Goal: Transaction & Acquisition: Purchase product/service

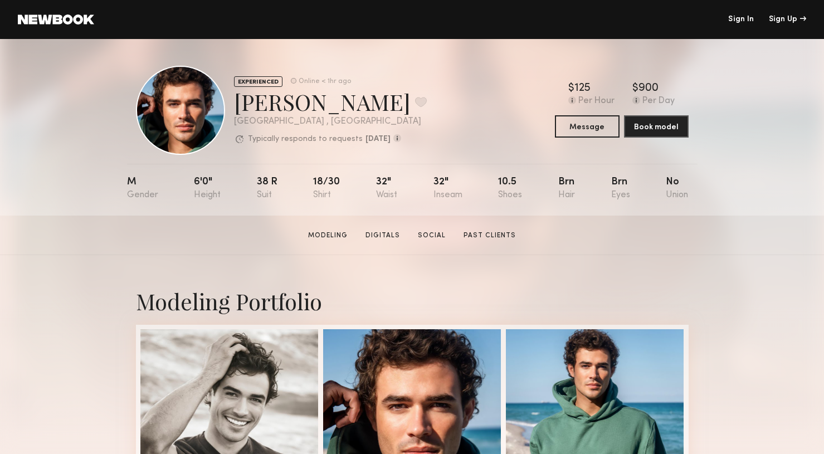
scroll to position [160, 0]
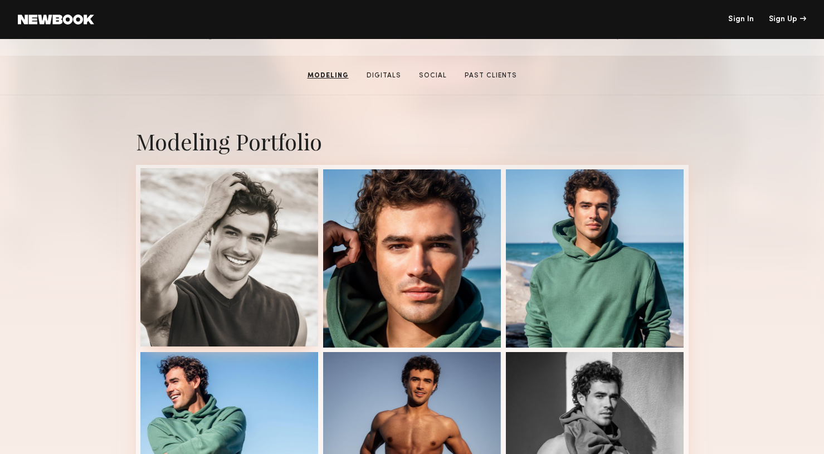
click at [220, 252] on div at bounding box center [229, 257] width 178 height 178
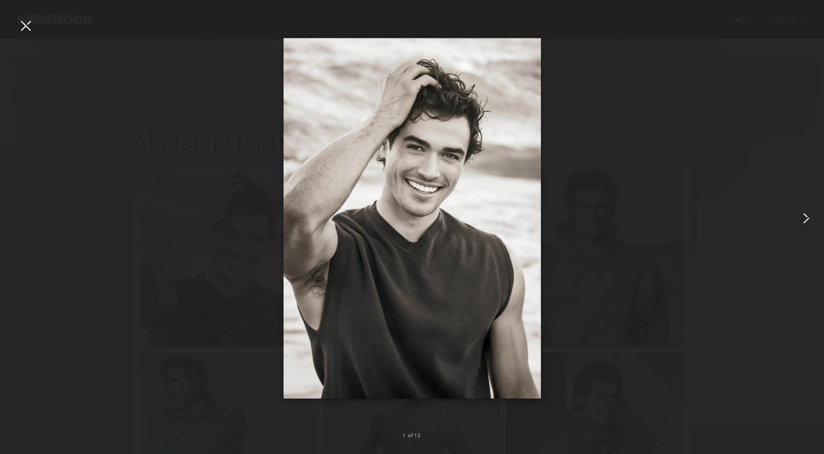
click at [806, 216] on common-icon at bounding box center [807, 219] width 18 height 18
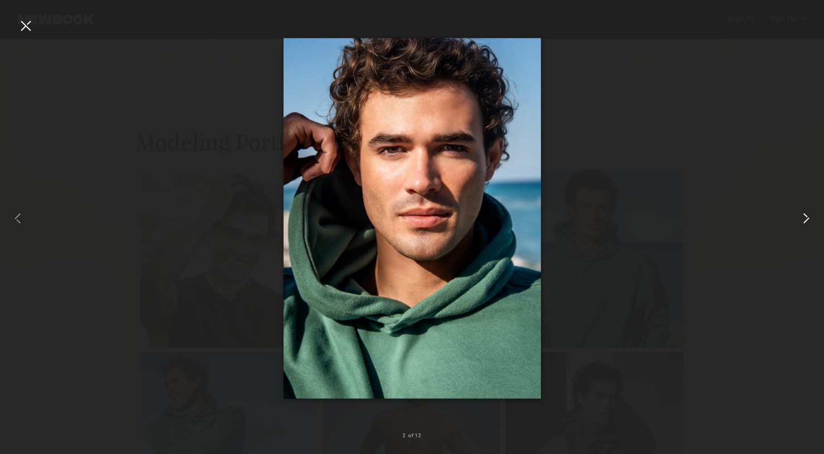
click at [806, 217] on common-icon at bounding box center [807, 219] width 18 height 18
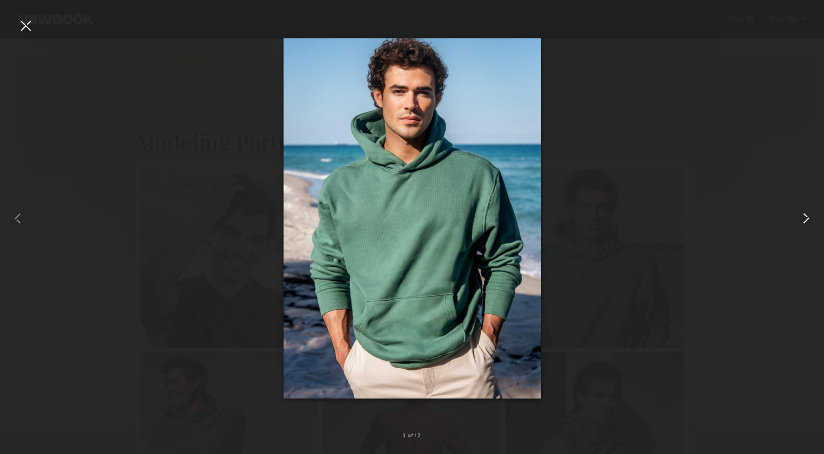
click at [806, 217] on common-icon at bounding box center [807, 219] width 18 height 18
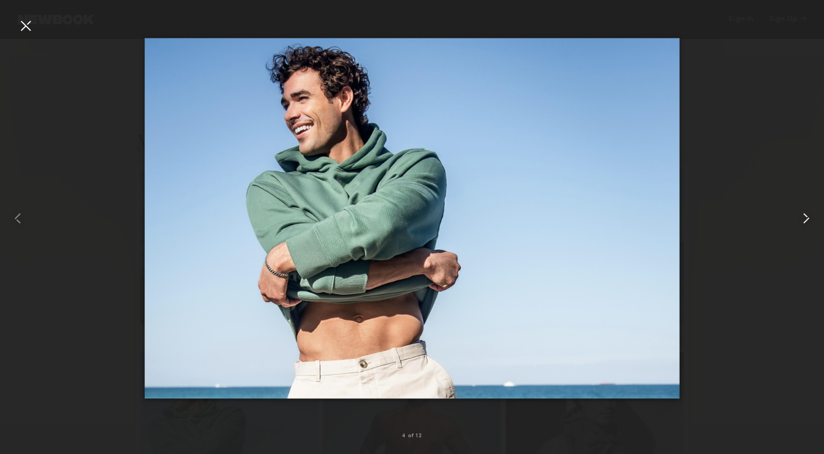
click at [806, 217] on common-icon at bounding box center [807, 219] width 18 height 18
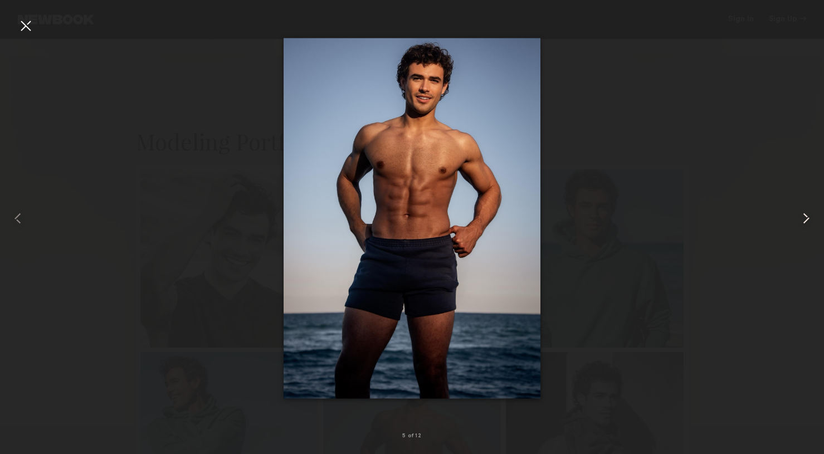
click at [806, 217] on common-icon at bounding box center [807, 219] width 18 height 18
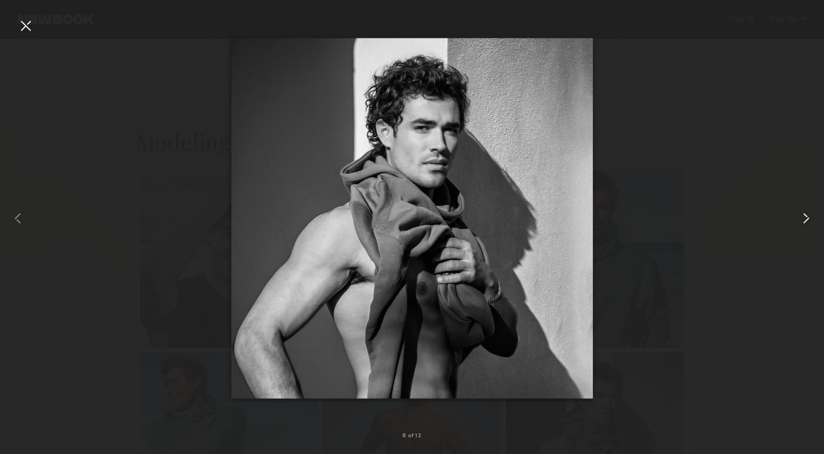
click at [806, 217] on common-icon at bounding box center [807, 219] width 18 height 18
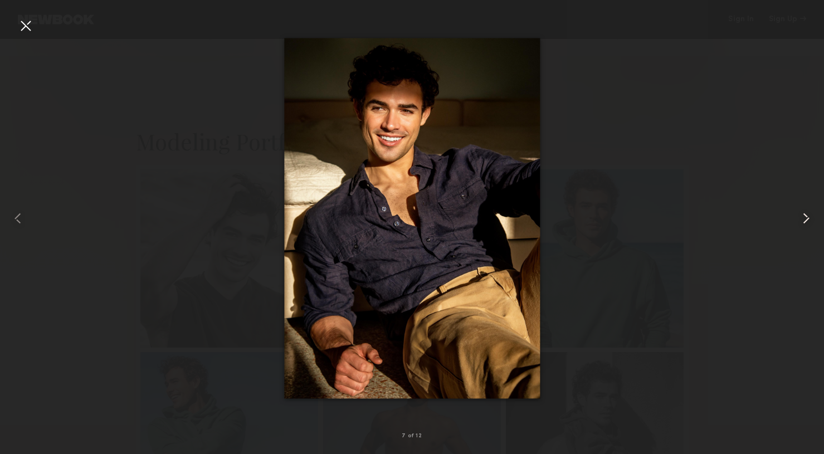
click at [807, 217] on common-icon at bounding box center [807, 219] width 18 height 18
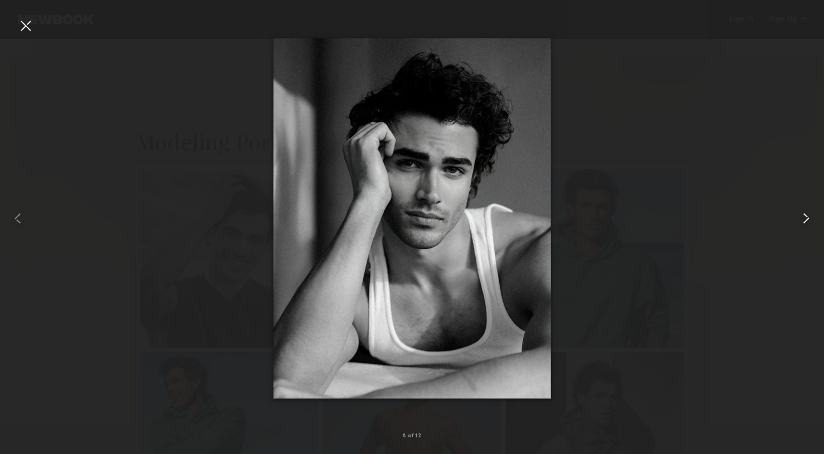
click at [807, 217] on common-icon at bounding box center [807, 219] width 18 height 18
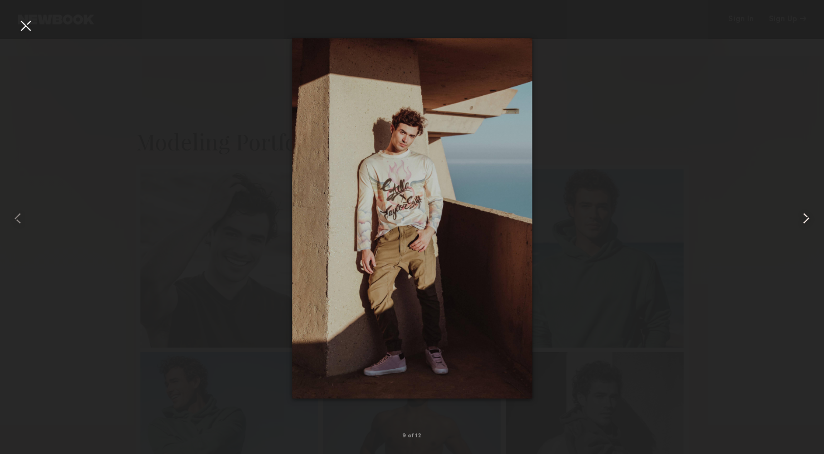
click at [807, 217] on common-icon at bounding box center [807, 219] width 18 height 18
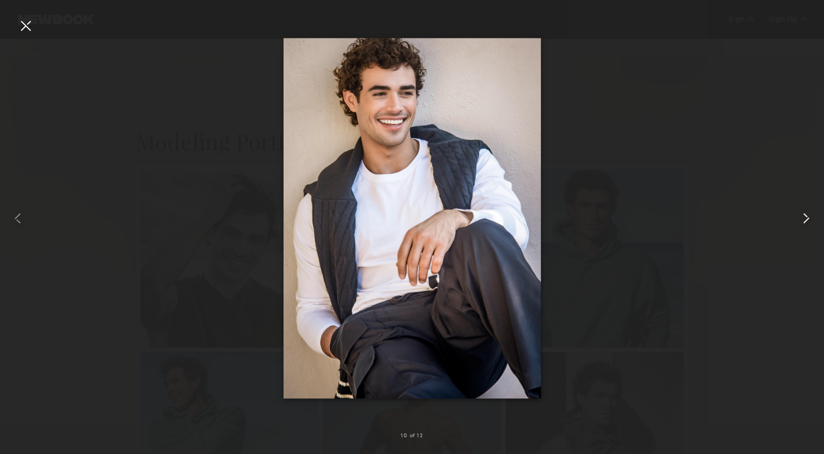
click at [807, 217] on common-icon at bounding box center [807, 219] width 18 height 18
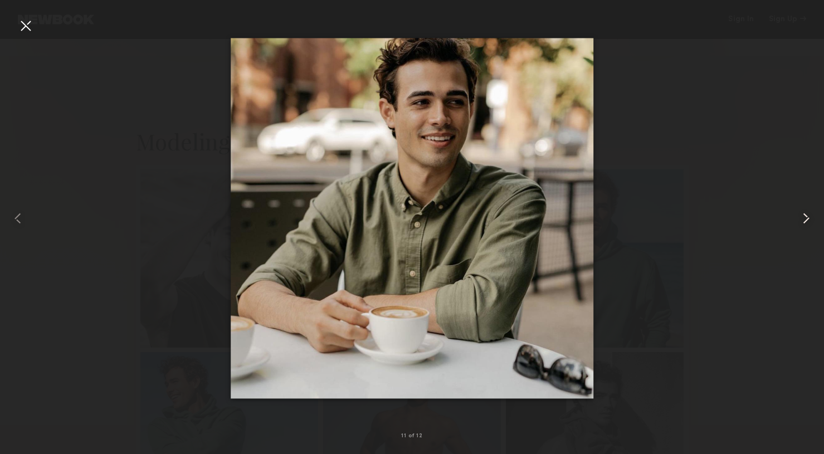
click at [807, 217] on common-icon at bounding box center [807, 219] width 18 height 18
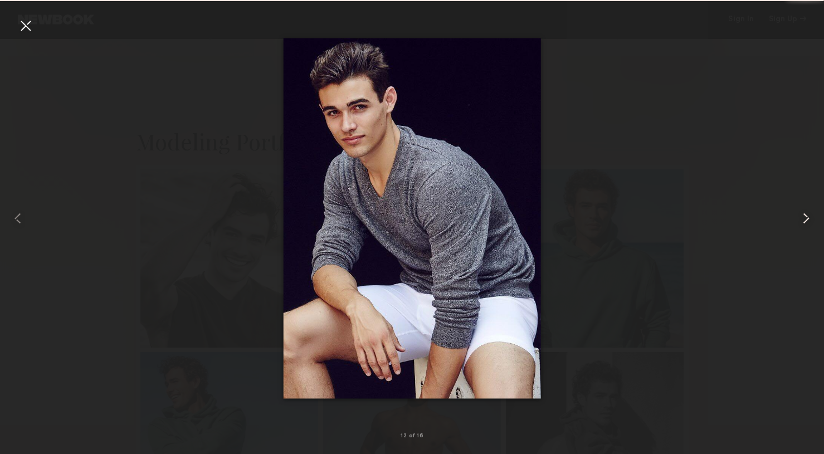
click at [807, 217] on common-icon at bounding box center [807, 219] width 18 height 18
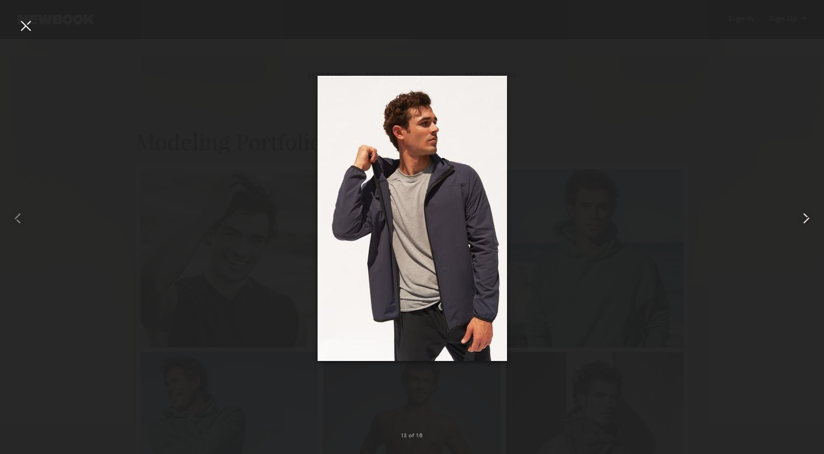
click at [807, 217] on common-icon at bounding box center [807, 219] width 18 height 18
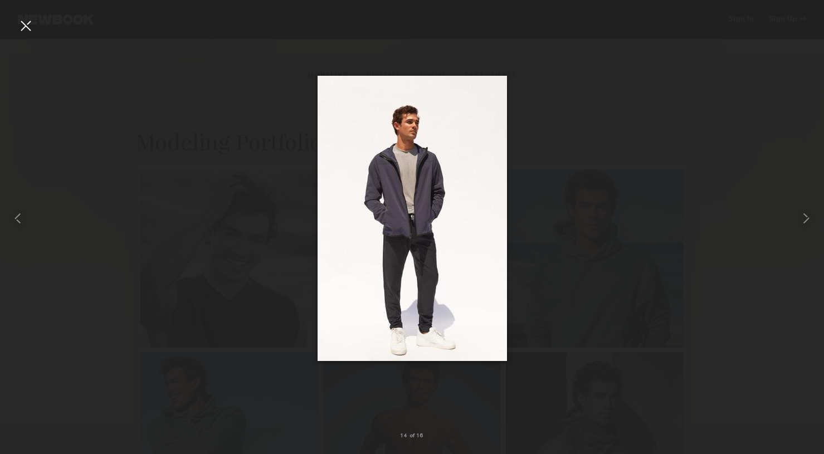
click at [27, 25] on div at bounding box center [26, 26] width 18 height 18
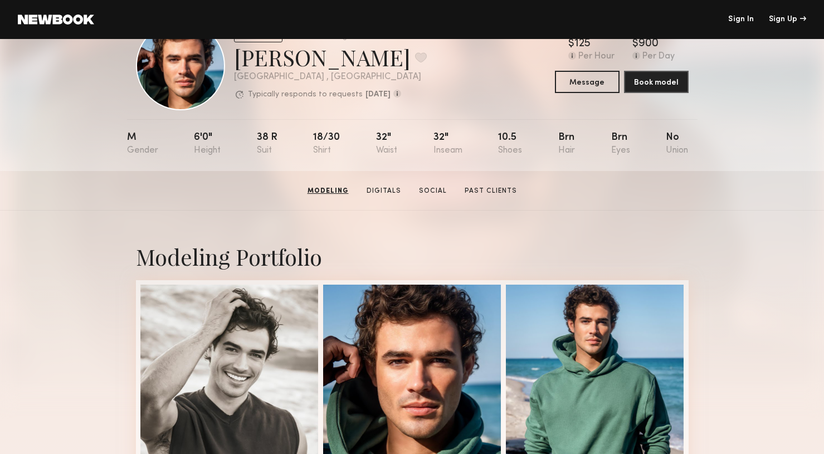
scroll to position [0, 0]
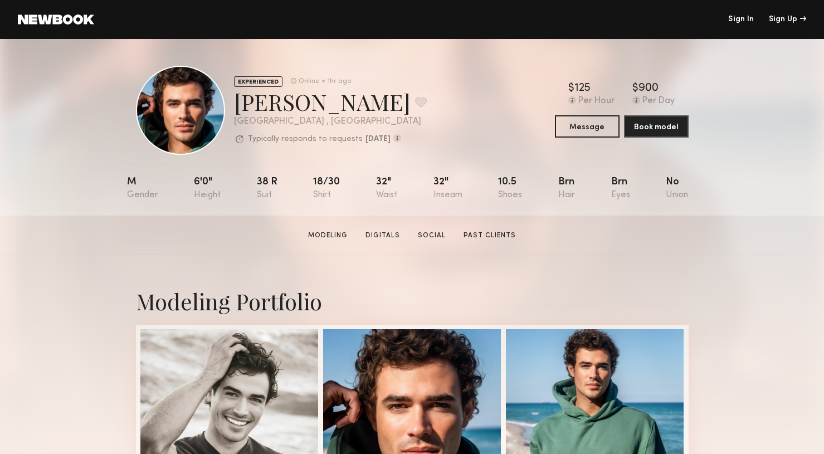
click at [743, 11] on header "Sign In Sign Up" at bounding box center [412, 19] width 824 height 39
click at [741, 17] on link "Sign In" at bounding box center [741, 20] width 26 height 8
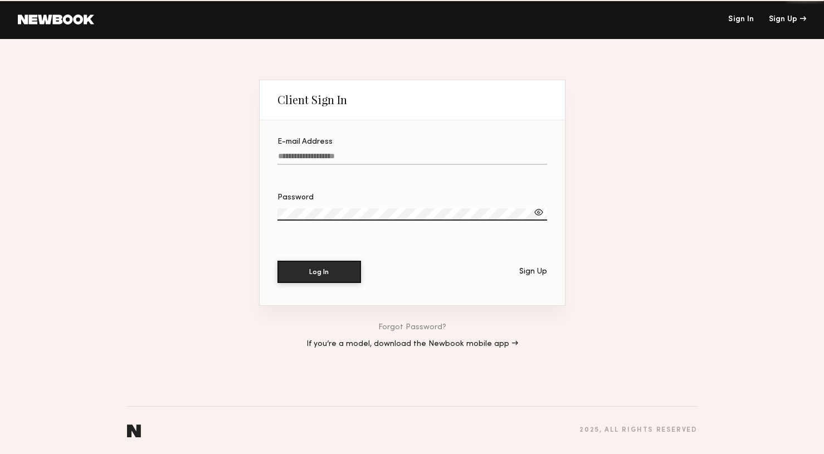
type input "**********"
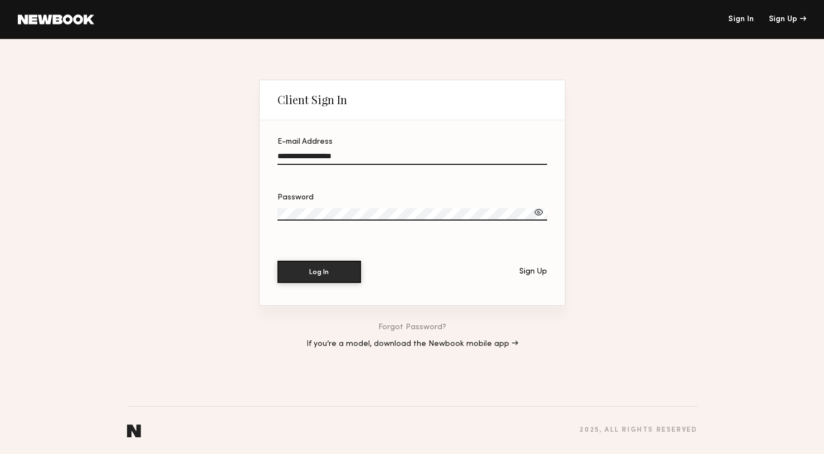
click at [325, 288] on section "**********" at bounding box center [412, 212] width 305 height 185
click at [336, 275] on button "Log In" at bounding box center [320, 271] width 84 height 22
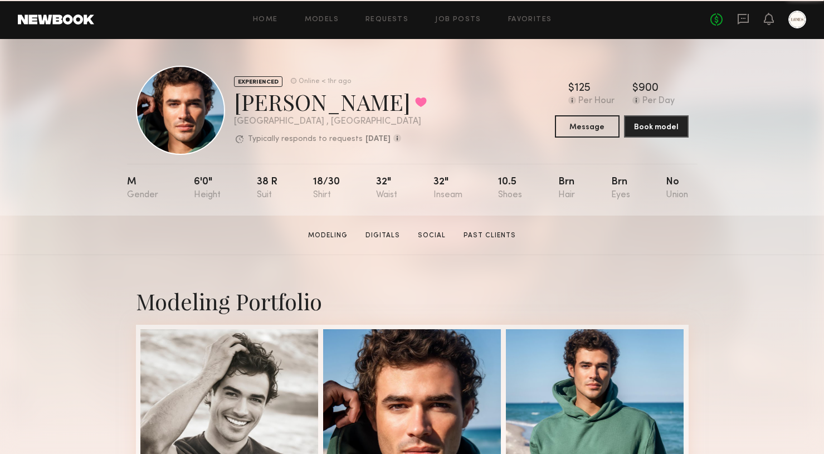
click at [451, 23] on div "Home Models Requests Job Posts Favorites Sign Out No fees up to $5,000" at bounding box center [450, 20] width 712 height 18
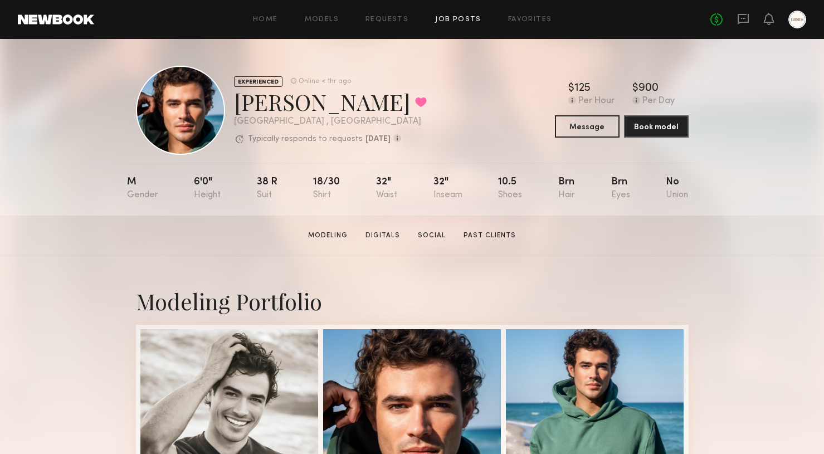
click at [464, 18] on link "Job Posts" at bounding box center [458, 19] width 46 height 7
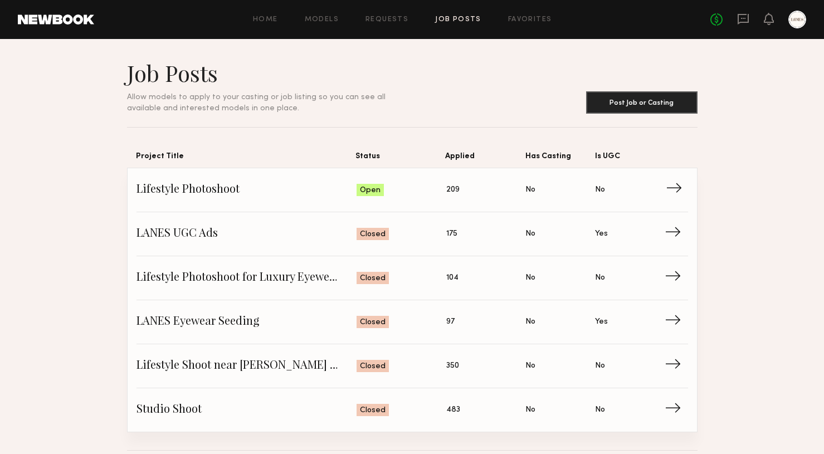
click at [322, 200] on link "Lifestyle Photoshoot Status: Open Applied: 209 Has Casting: No Is UGC: No →" at bounding box center [413, 190] width 552 height 44
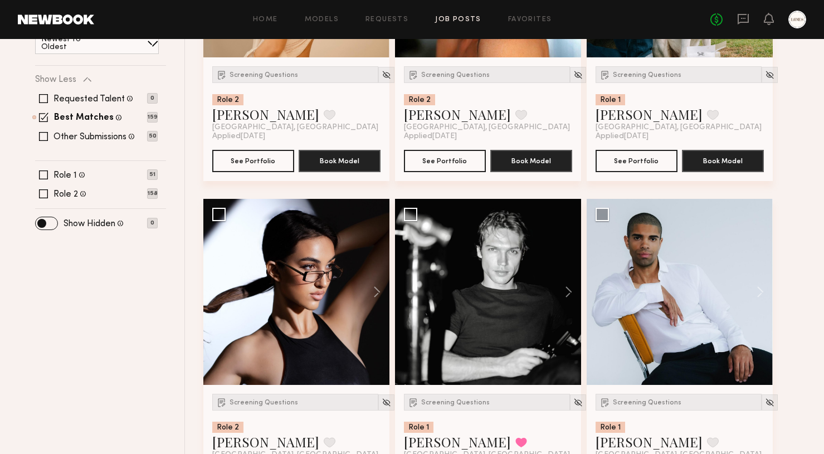
scroll to position [412, 0]
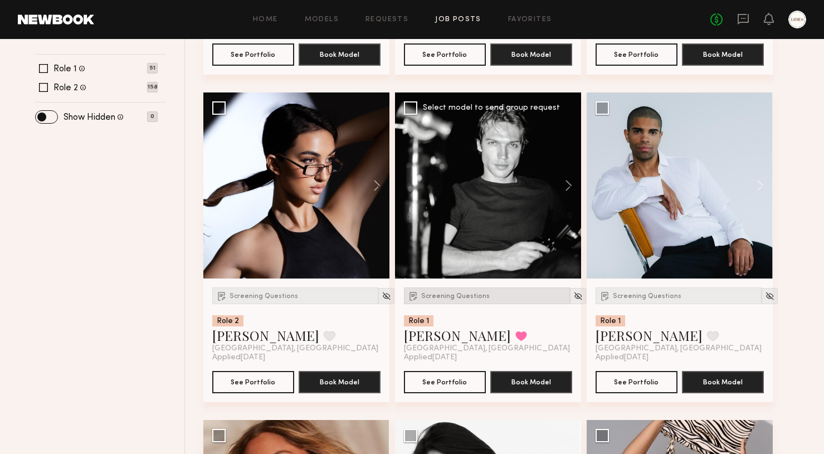
click at [457, 301] on div "Screening Questions" at bounding box center [487, 296] width 166 height 17
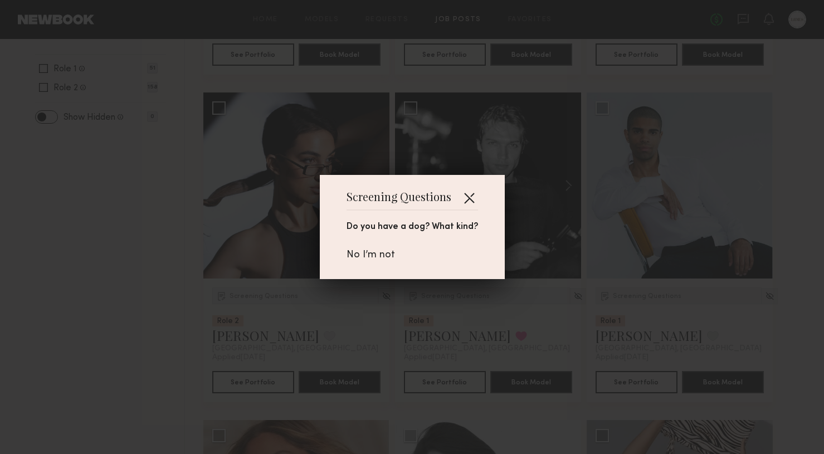
click at [467, 197] on button "button" at bounding box center [469, 198] width 18 height 18
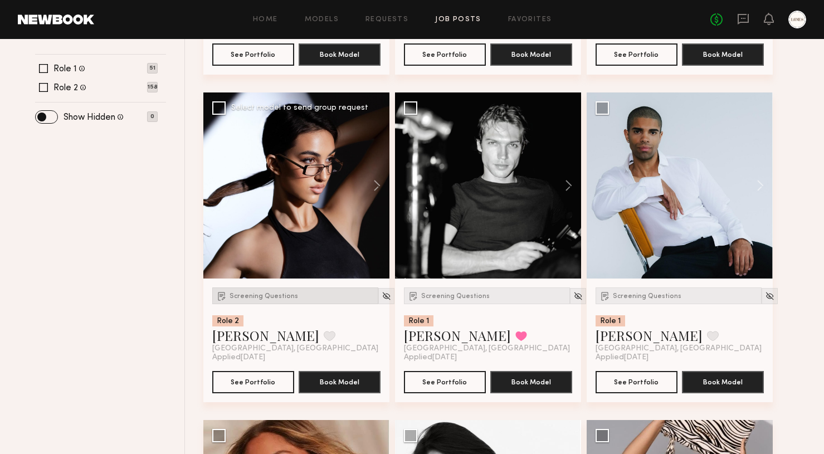
click at [252, 294] on span "Screening Questions" at bounding box center [264, 296] width 69 height 7
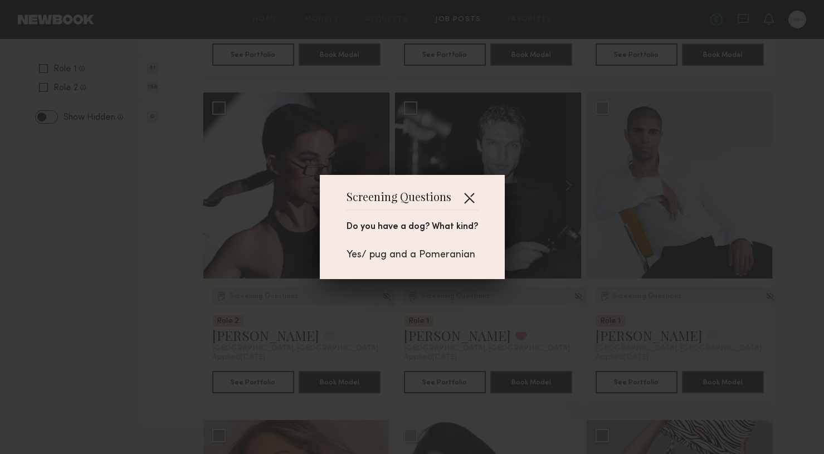
click at [464, 199] on button "button" at bounding box center [469, 198] width 18 height 18
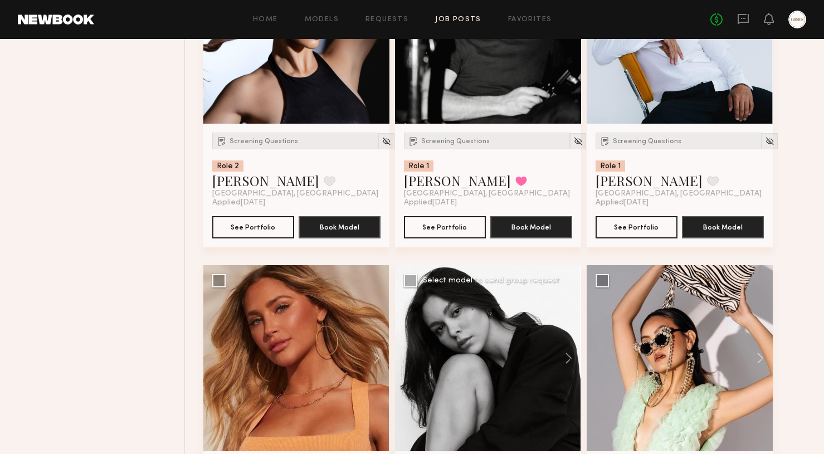
scroll to position [761, 0]
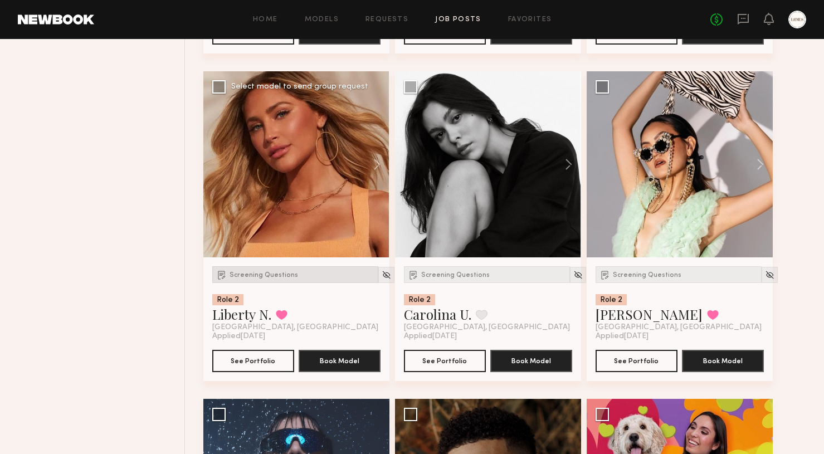
click at [281, 278] on span "Screening Questions" at bounding box center [264, 275] width 69 height 7
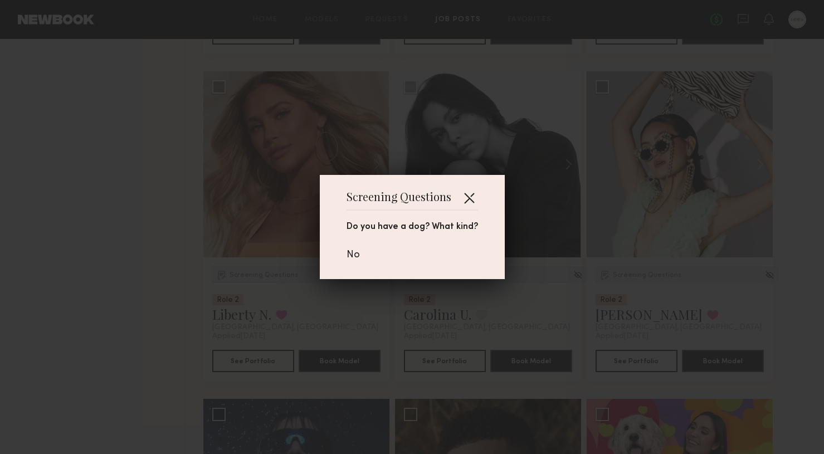
click at [473, 192] on button "button" at bounding box center [469, 198] width 18 height 18
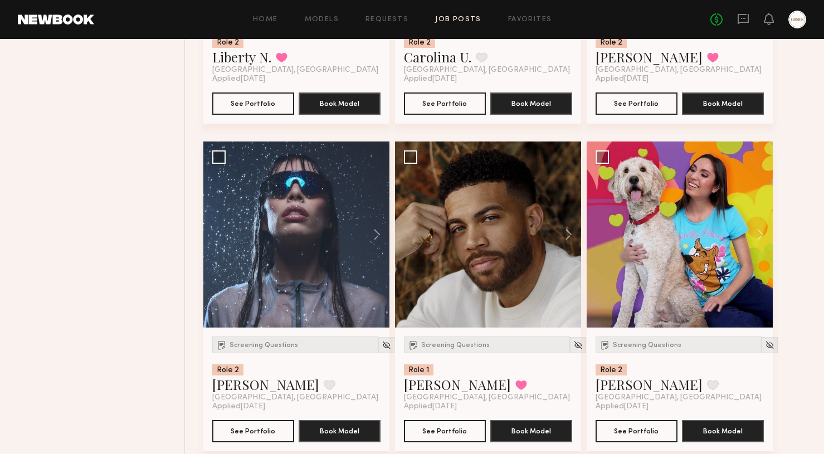
scroll to position [1145, 0]
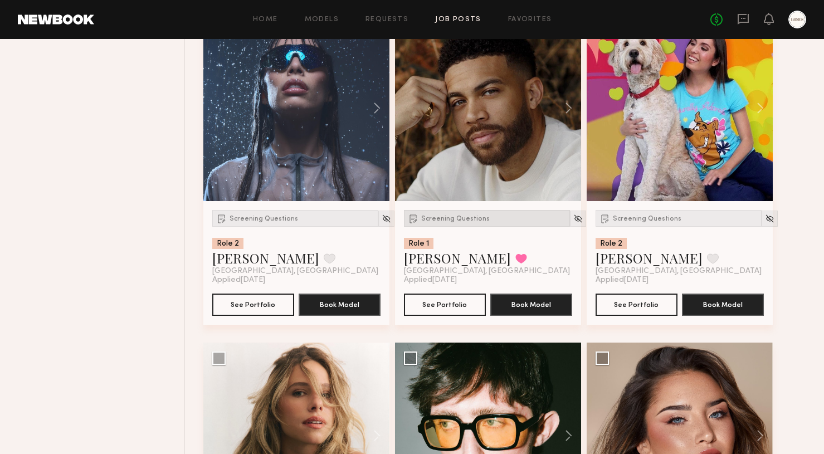
click at [471, 221] on span "Screening Questions" at bounding box center [455, 219] width 69 height 7
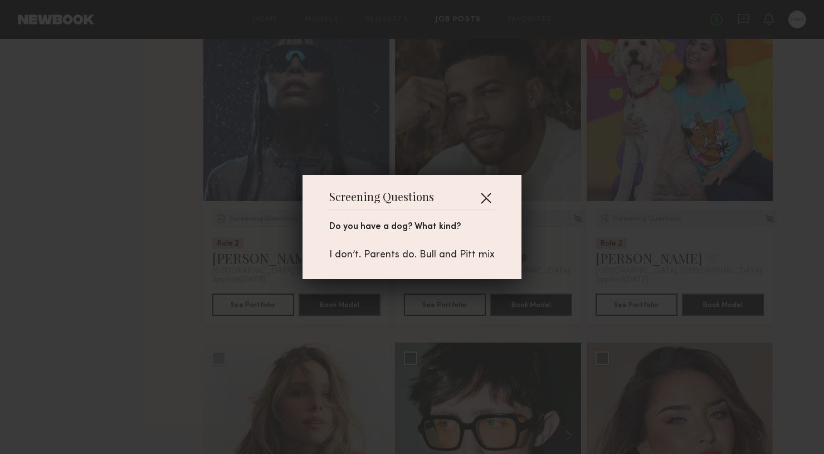
click at [485, 198] on button "button" at bounding box center [486, 198] width 18 height 18
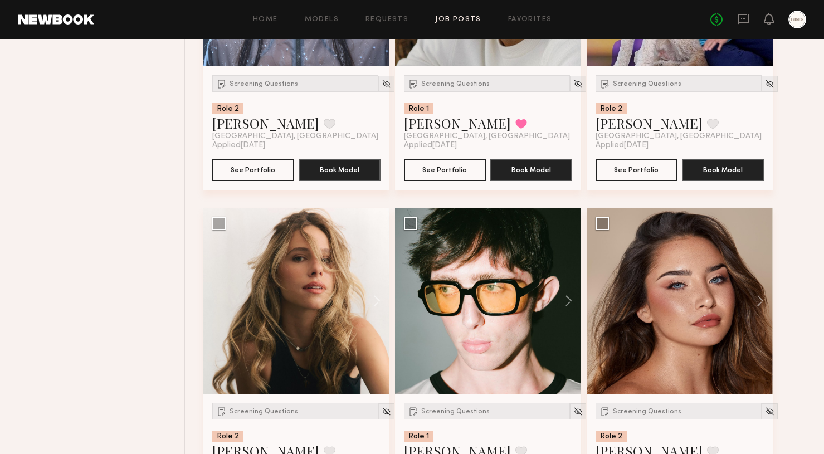
scroll to position [1439, 0]
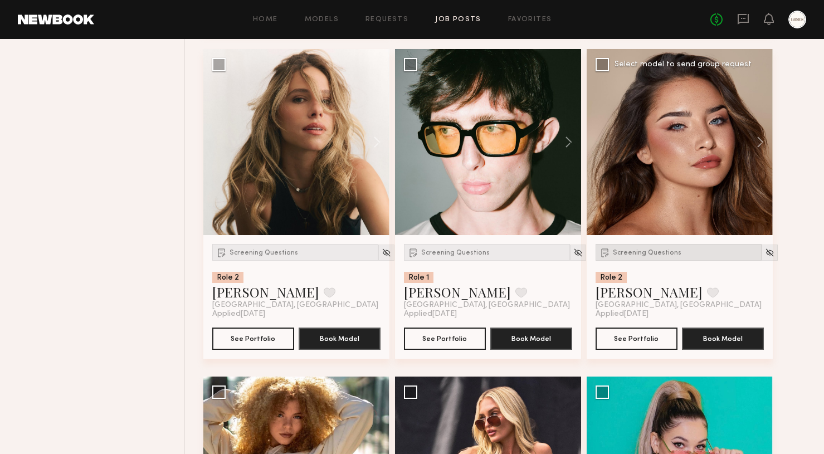
click at [667, 252] on span "Screening Questions" at bounding box center [647, 253] width 69 height 7
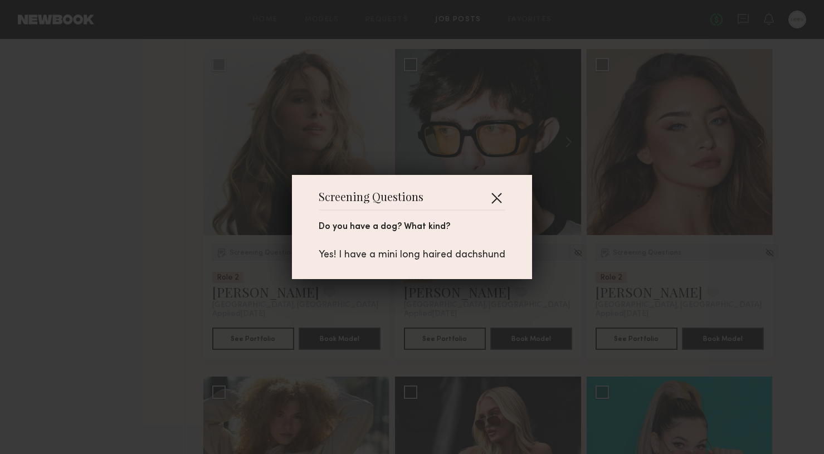
click at [497, 196] on button "button" at bounding box center [497, 198] width 18 height 18
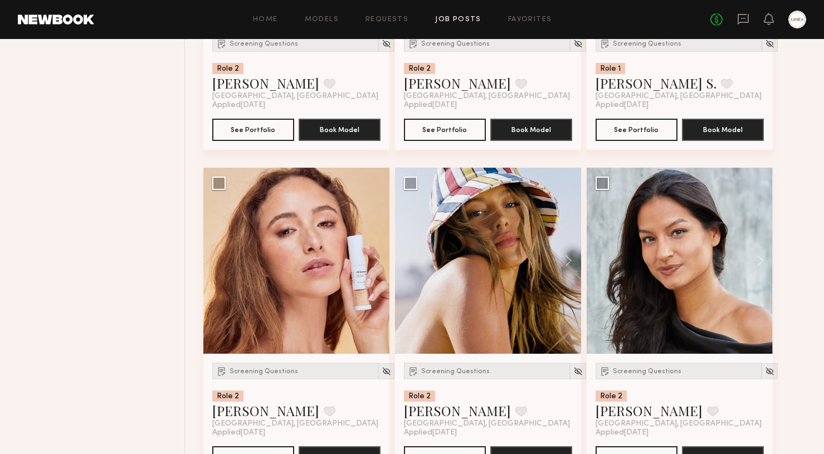
scroll to position [5400, 0]
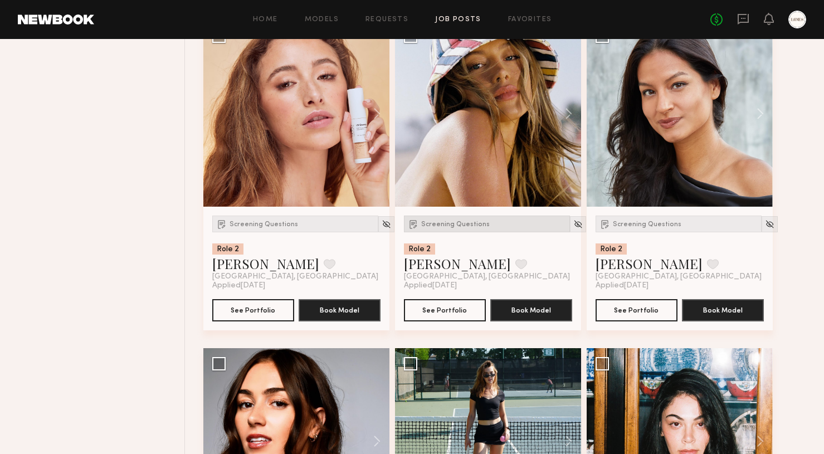
click at [452, 228] on span "Screening Questions" at bounding box center [455, 224] width 69 height 7
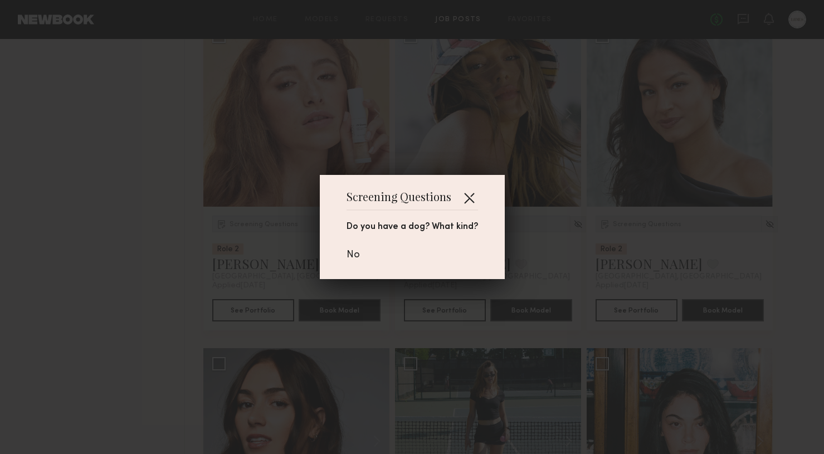
click at [470, 197] on button "button" at bounding box center [469, 198] width 18 height 18
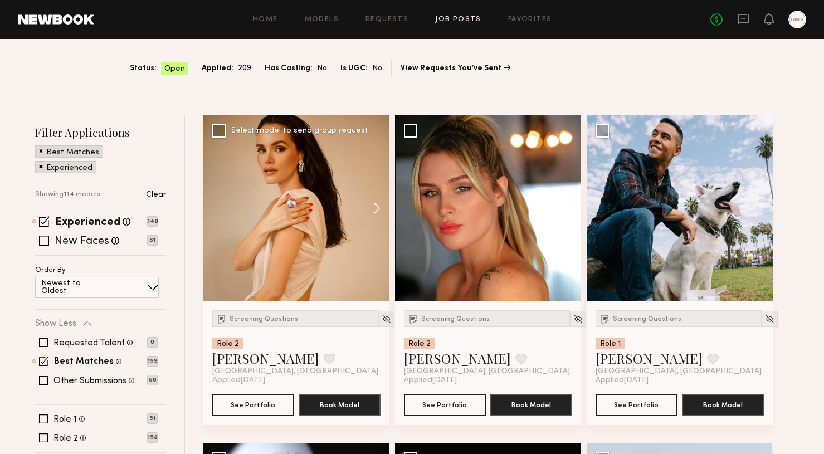
scroll to position [130, 0]
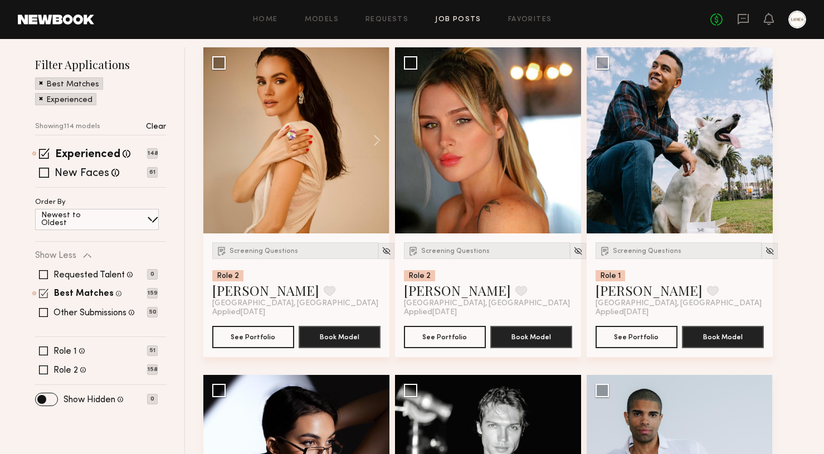
click at [46, 293] on span at bounding box center [43, 293] width 9 height 9
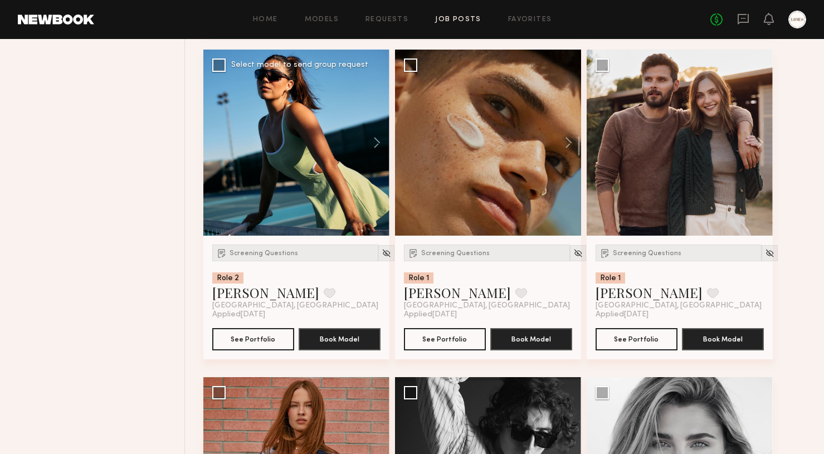
scroll to position [2024, 0]
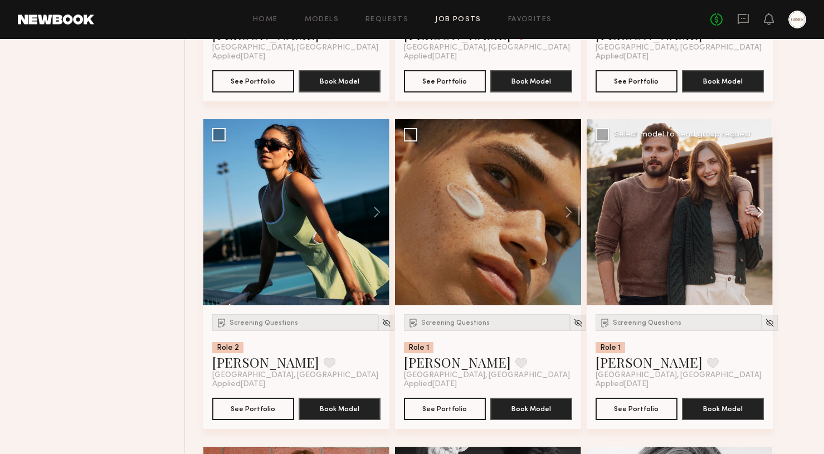
click at [760, 213] on button at bounding box center [755, 212] width 36 height 186
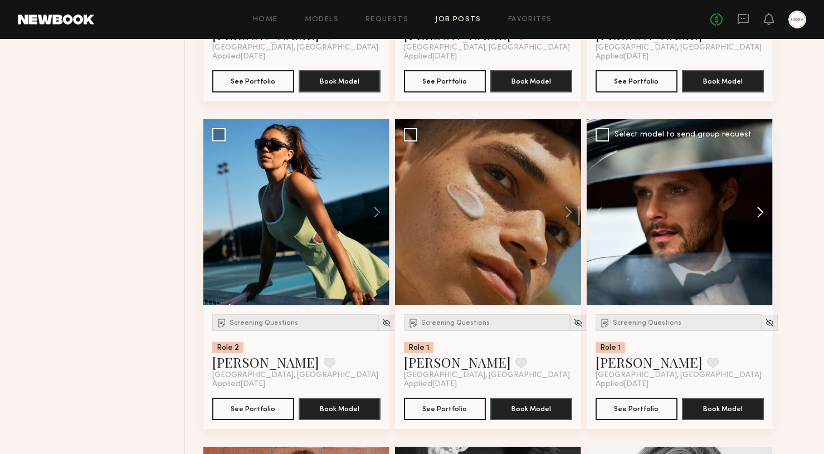
click at [759, 213] on button at bounding box center [755, 212] width 36 height 186
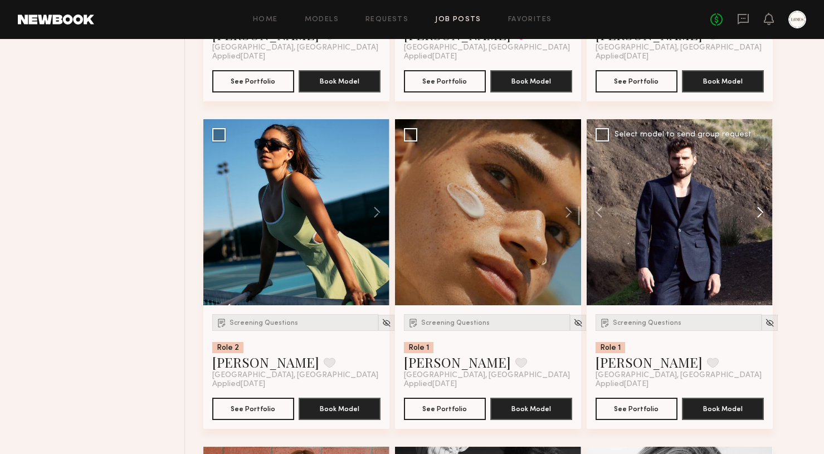
click at [759, 213] on button at bounding box center [755, 212] width 36 height 186
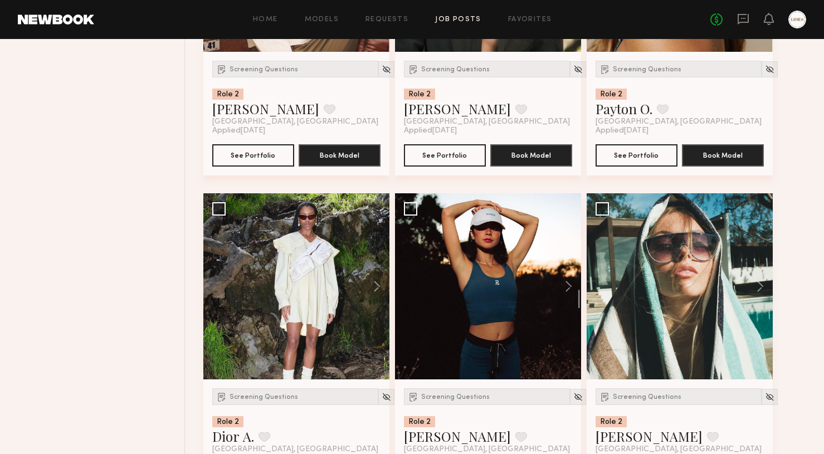
scroll to position [4262, 0]
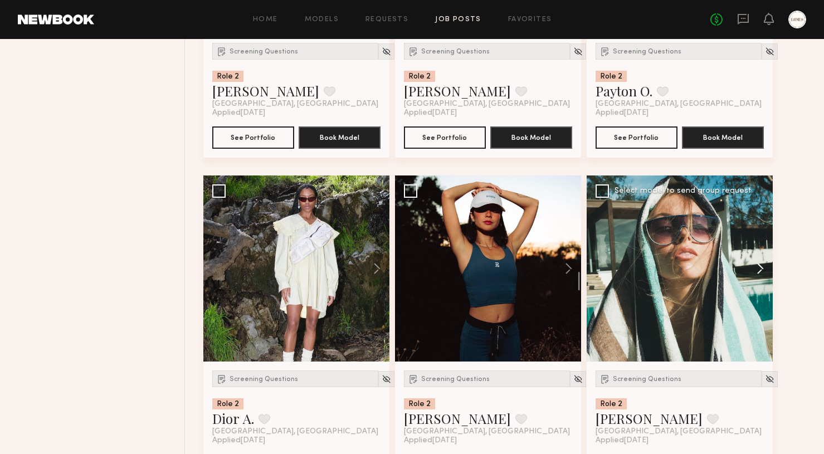
click at [762, 270] on button at bounding box center [755, 269] width 36 height 186
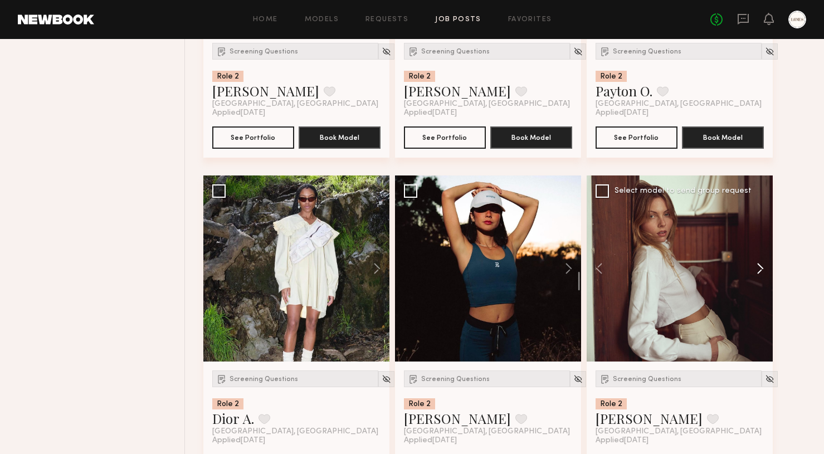
click at [762, 270] on button at bounding box center [755, 269] width 36 height 186
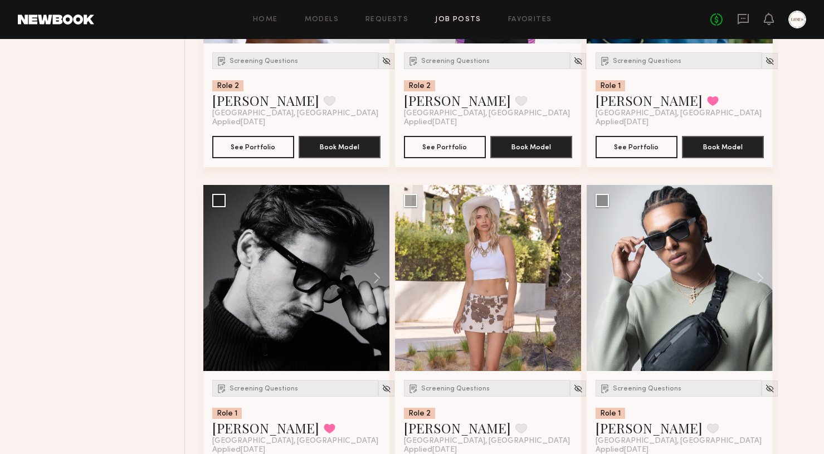
scroll to position [8703, 0]
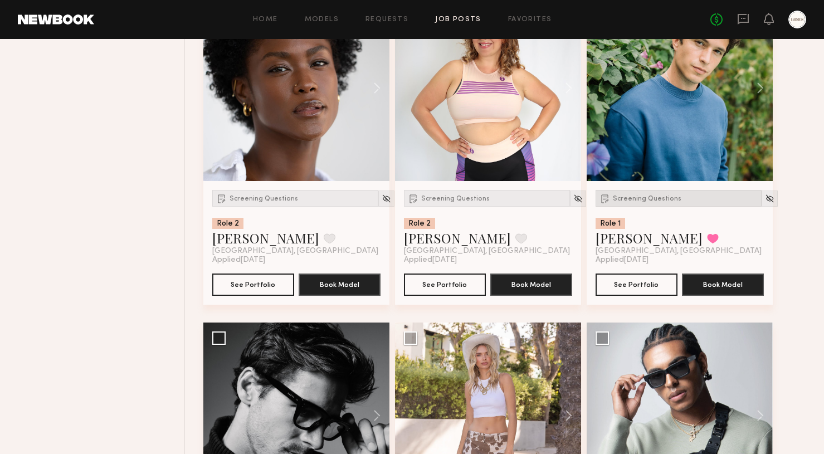
click at [649, 202] on span "Screening Questions" at bounding box center [647, 199] width 69 height 7
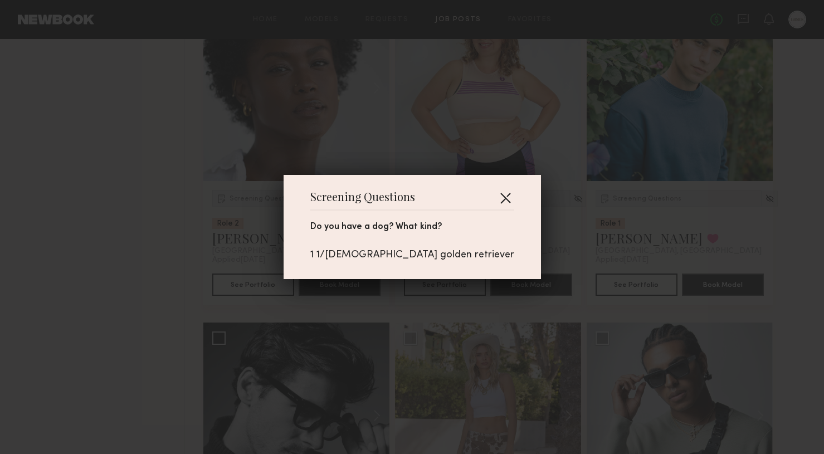
click at [497, 194] on button "button" at bounding box center [506, 198] width 18 height 18
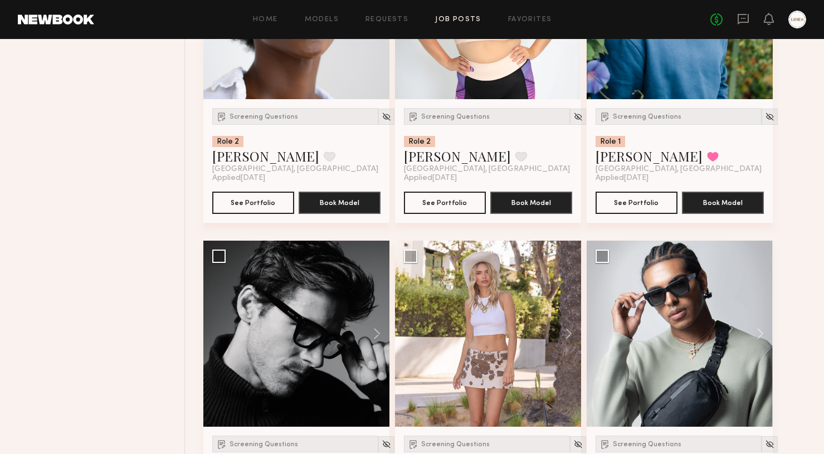
scroll to position [8911, 0]
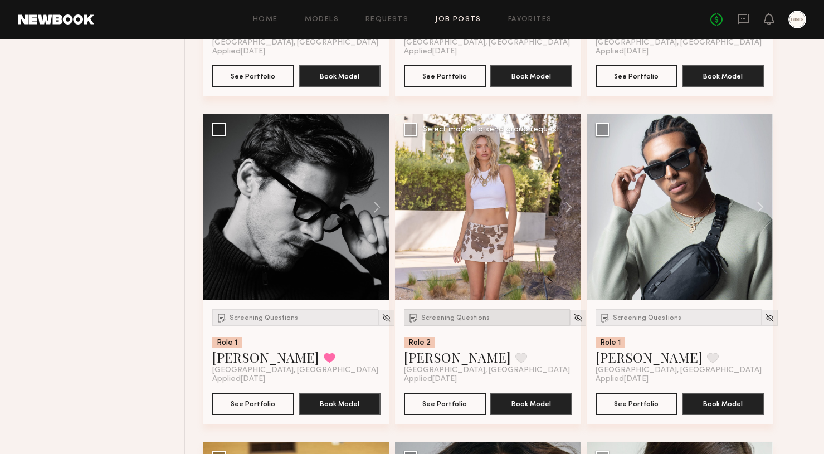
click at [455, 322] on span "Screening Questions" at bounding box center [455, 318] width 69 height 7
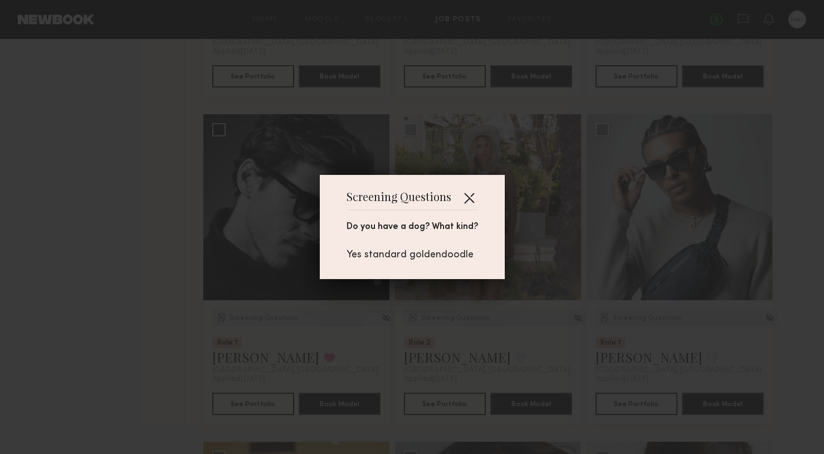
click at [472, 196] on button "button" at bounding box center [469, 198] width 18 height 18
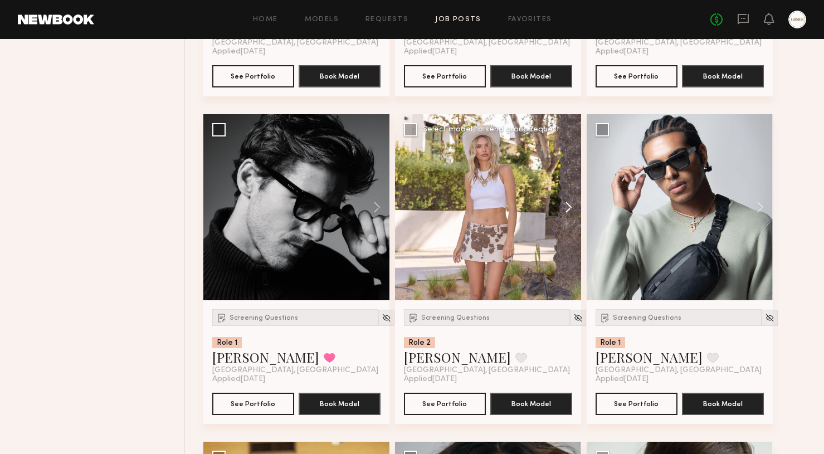
click at [574, 215] on button at bounding box center [564, 207] width 36 height 186
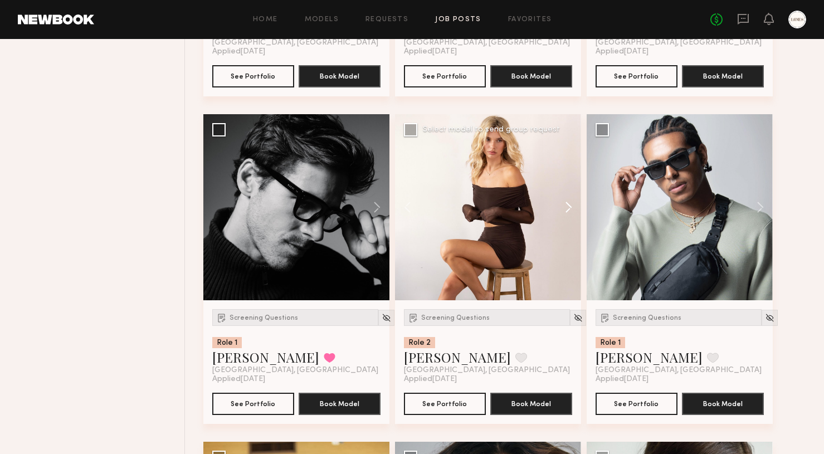
click at [573, 215] on button at bounding box center [564, 207] width 36 height 186
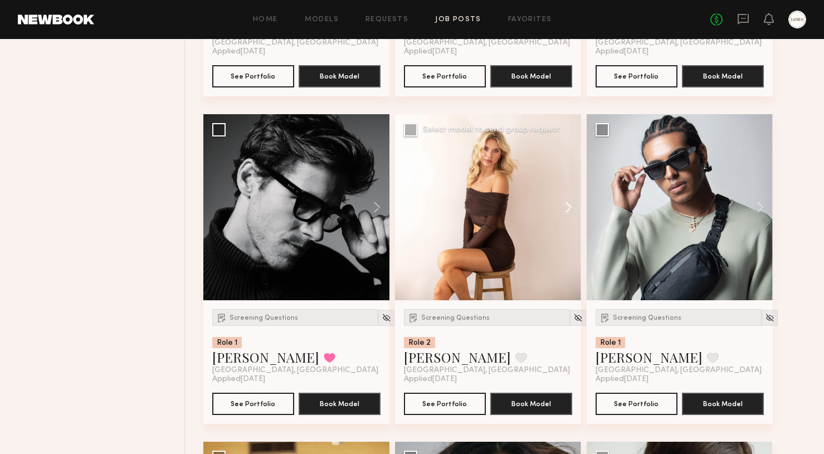
click at [572, 215] on button at bounding box center [564, 207] width 36 height 186
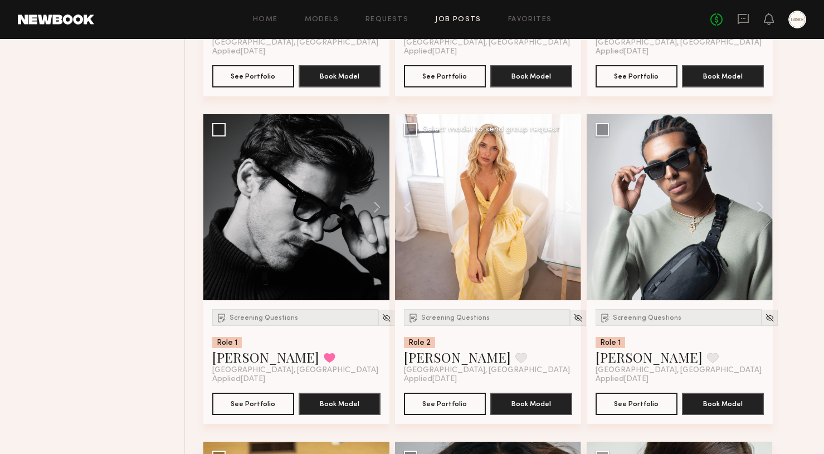
click at [572, 215] on button at bounding box center [564, 207] width 36 height 186
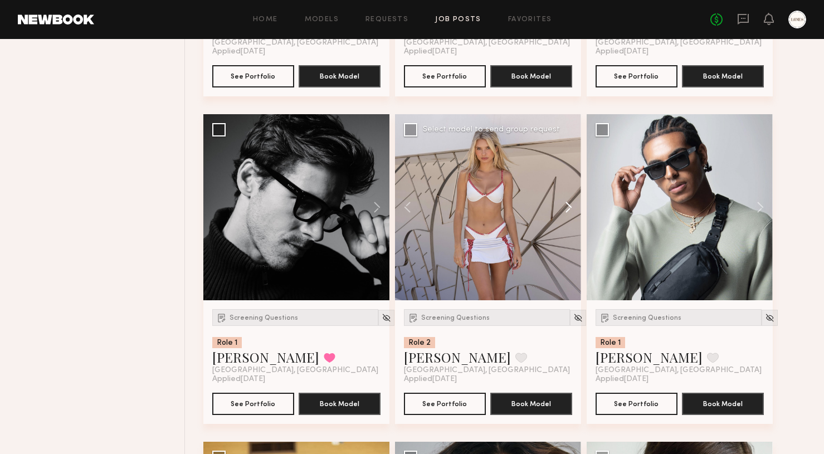
click at [572, 215] on button at bounding box center [564, 207] width 36 height 186
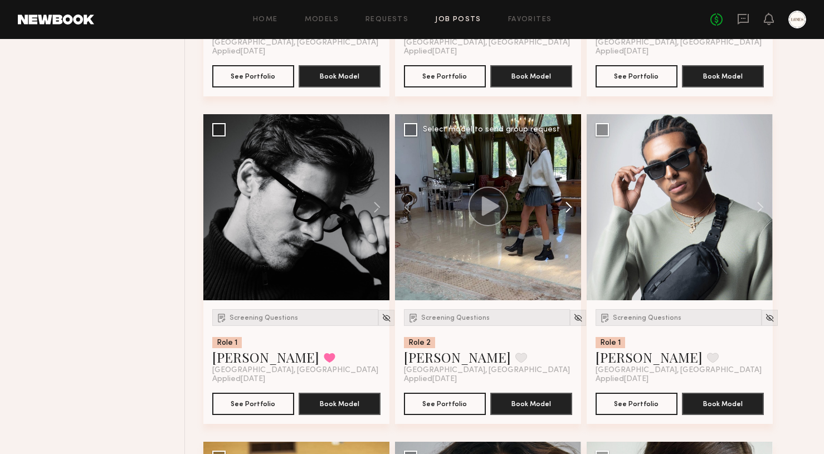
click at [572, 215] on button at bounding box center [564, 207] width 36 height 186
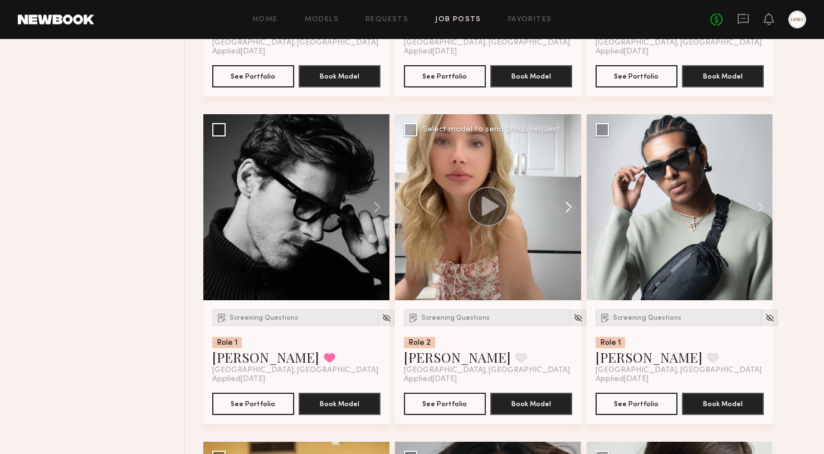
click at [572, 215] on button at bounding box center [564, 207] width 36 height 186
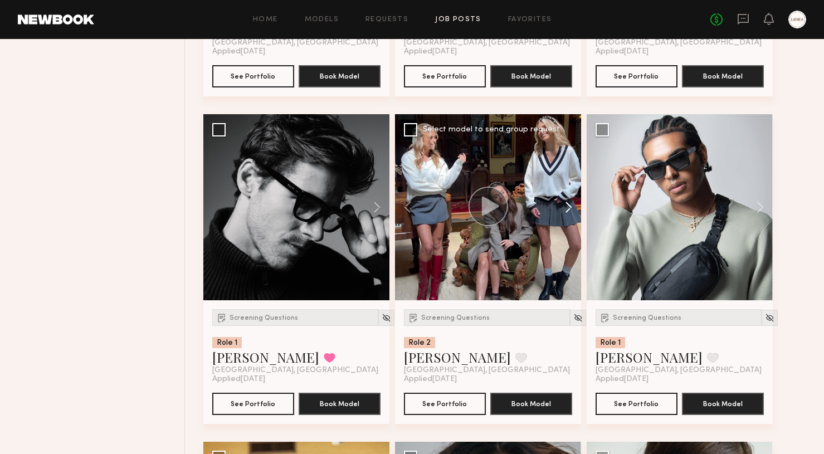
click at [572, 215] on button at bounding box center [564, 207] width 36 height 186
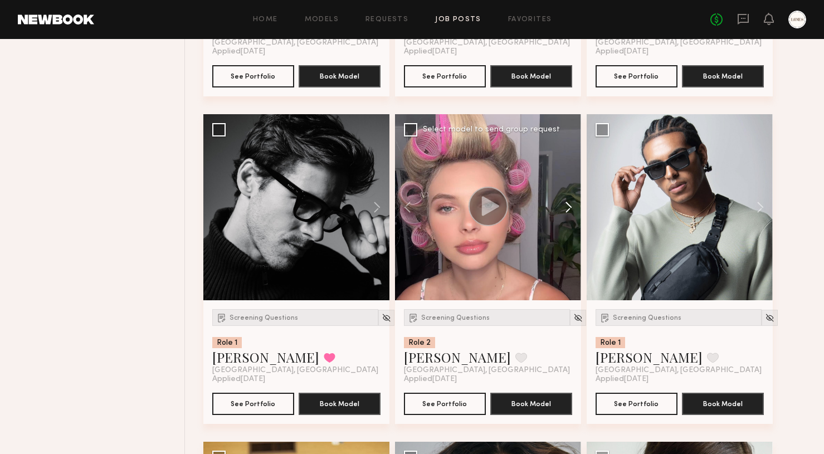
click at [572, 215] on button at bounding box center [564, 207] width 36 height 186
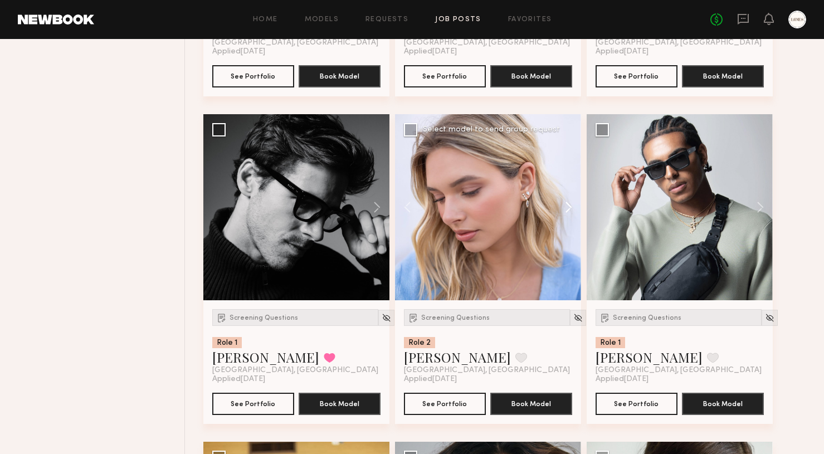
click at [572, 215] on button at bounding box center [564, 207] width 36 height 186
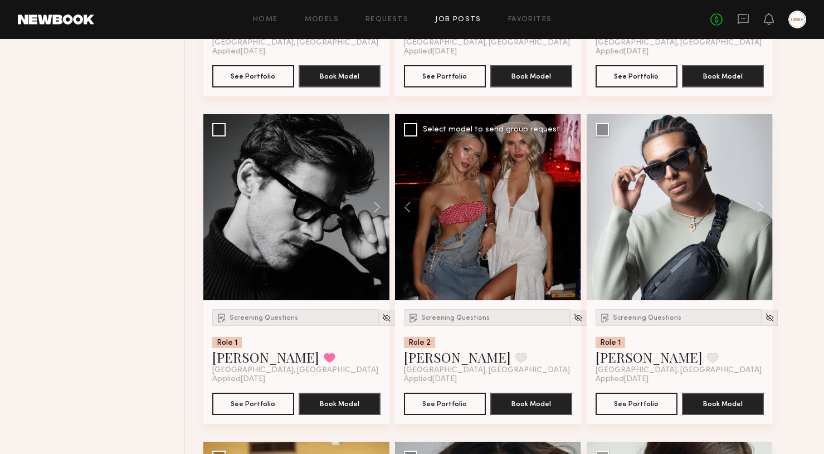
click at [572, 215] on div at bounding box center [488, 207] width 186 height 186
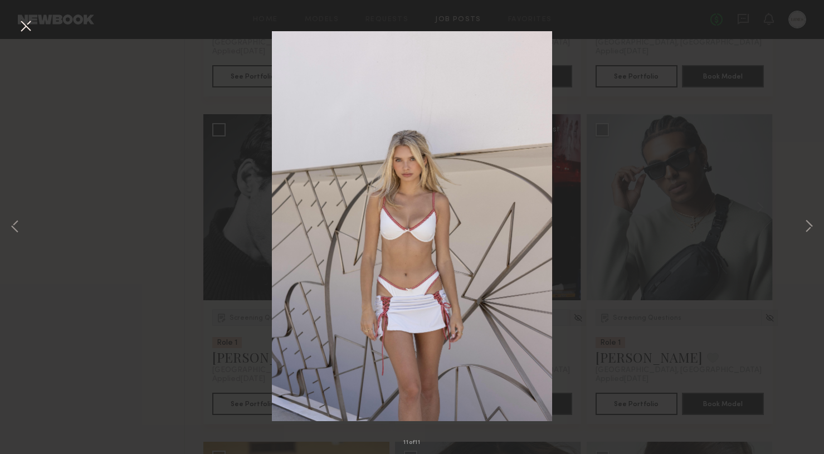
click at [23, 30] on button at bounding box center [26, 27] width 18 height 20
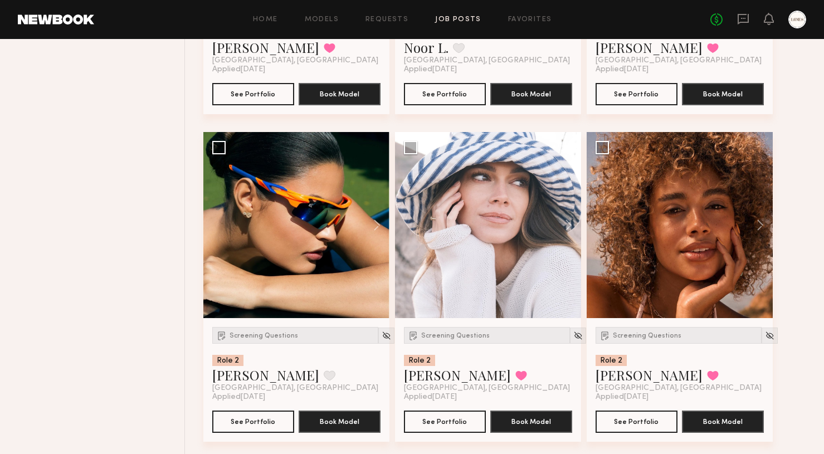
scroll to position [10283, 0]
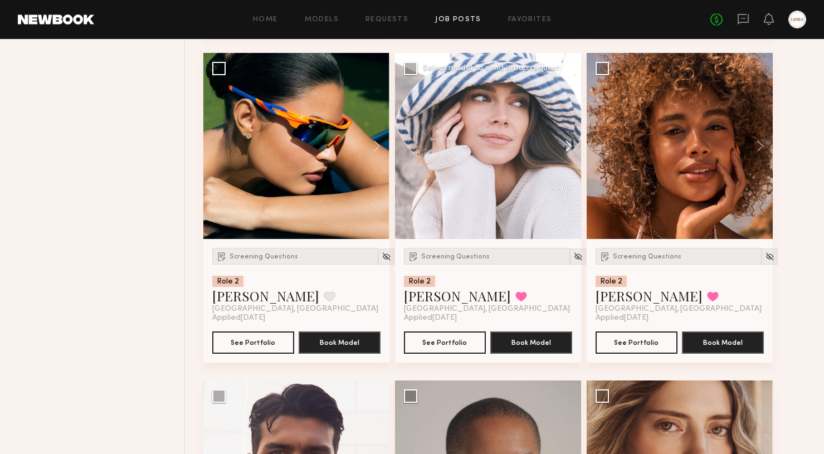
click at [567, 161] on button at bounding box center [564, 146] width 36 height 186
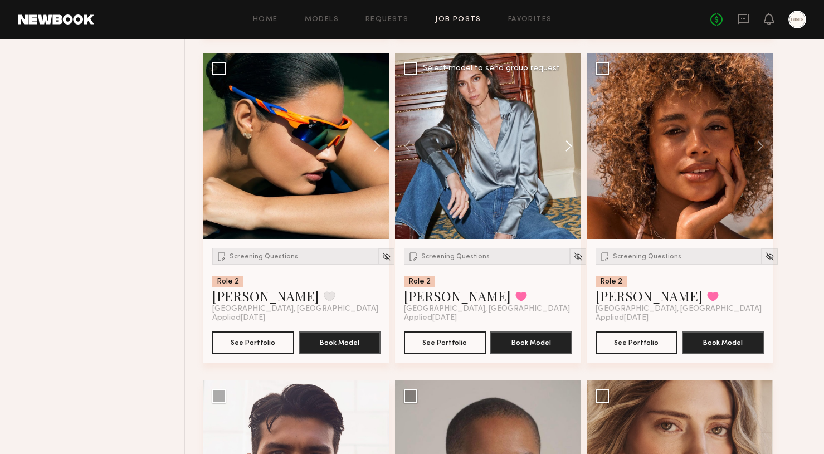
click at [569, 157] on button at bounding box center [564, 146] width 36 height 186
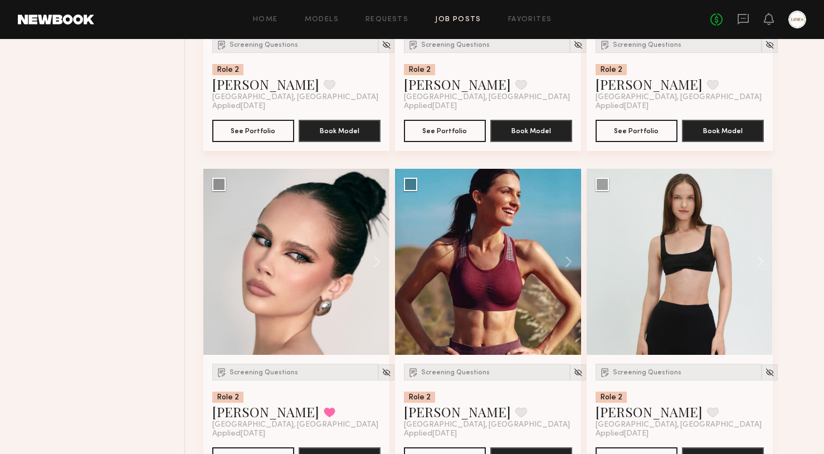
scroll to position [12411, 0]
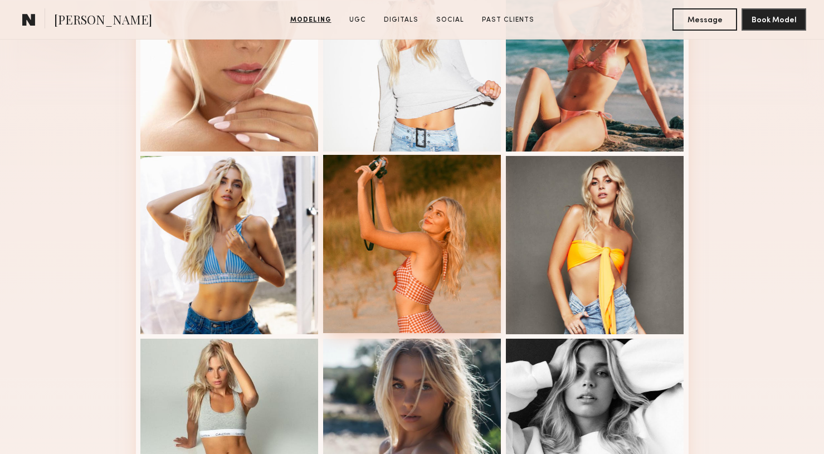
scroll to position [454, 0]
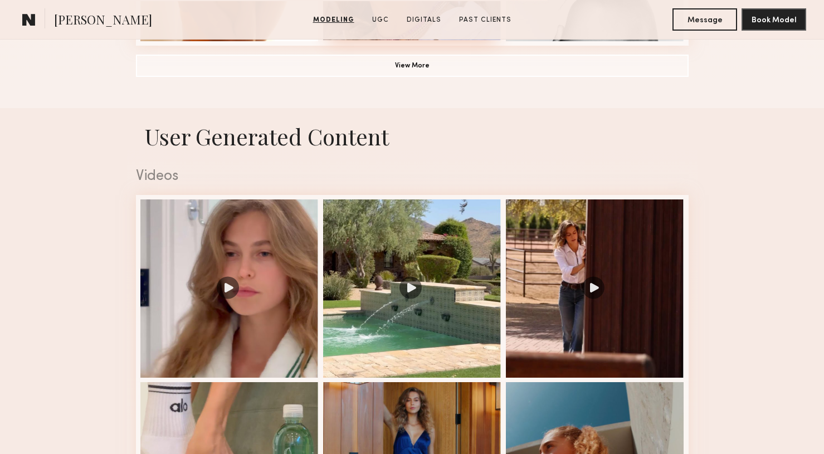
scroll to position [1047, 0]
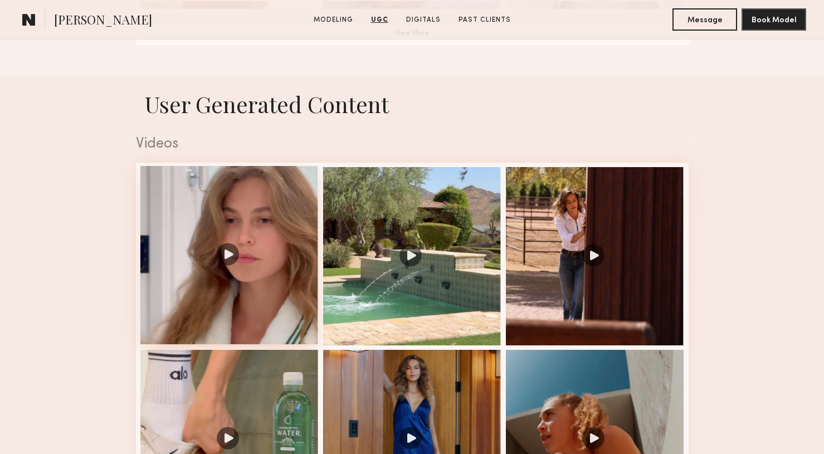
click at [232, 251] on div at bounding box center [229, 255] width 178 height 178
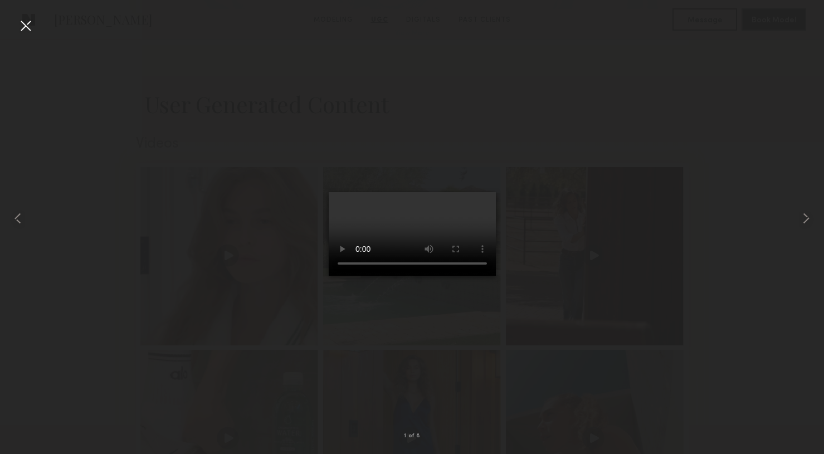
click at [25, 25] on div at bounding box center [26, 26] width 18 height 18
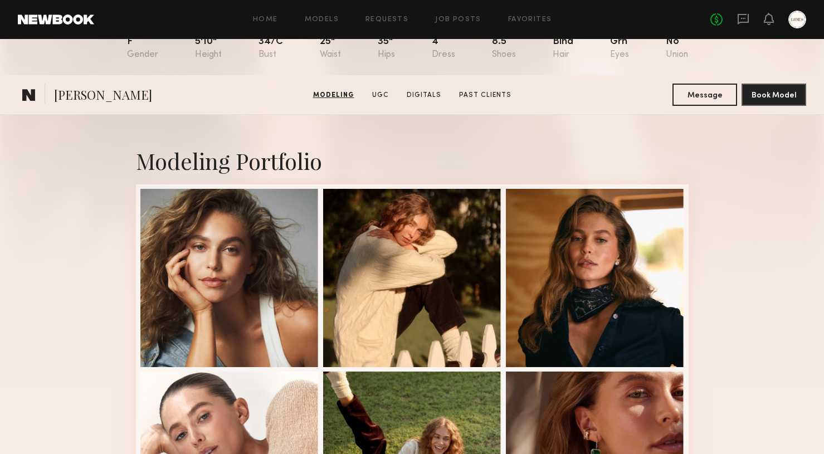
scroll to position [103, 0]
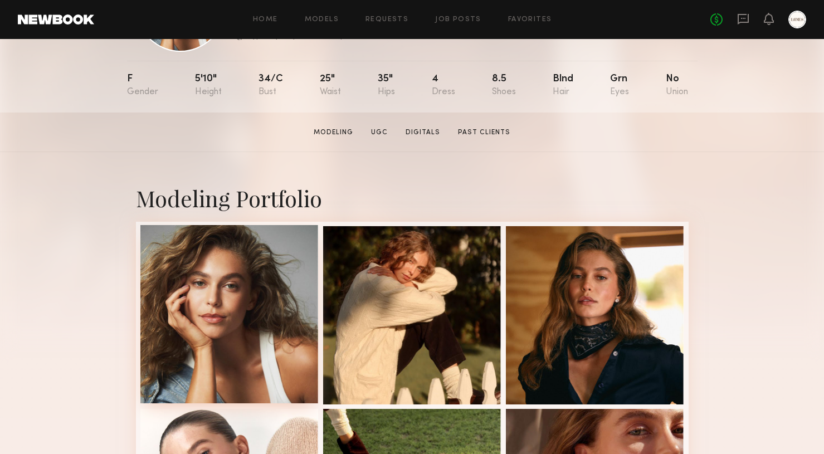
click at [279, 281] on div at bounding box center [229, 314] width 178 height 178
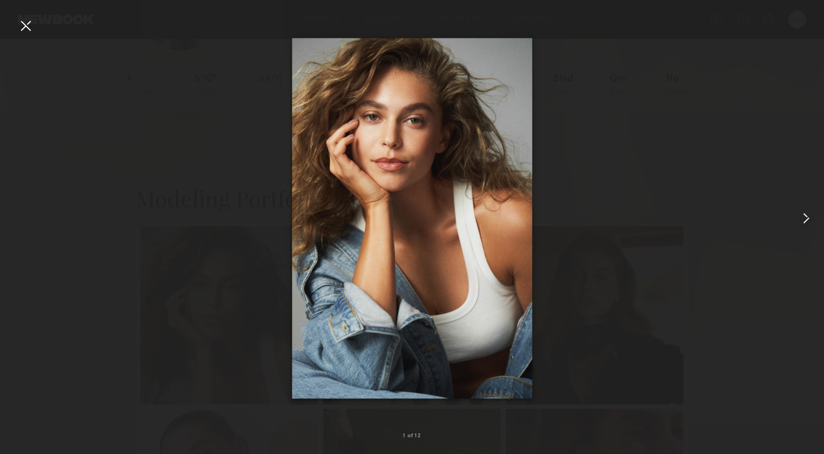
click at [806, 218] on common-icon at bounding box center [807, 219] width 18 height 18
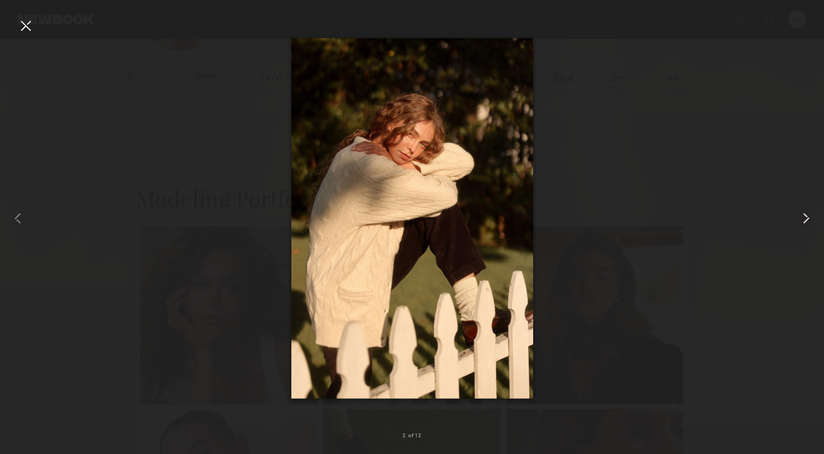
click at [805, 218] on common-icon at bounding box center [807, 219] width 18 height 18
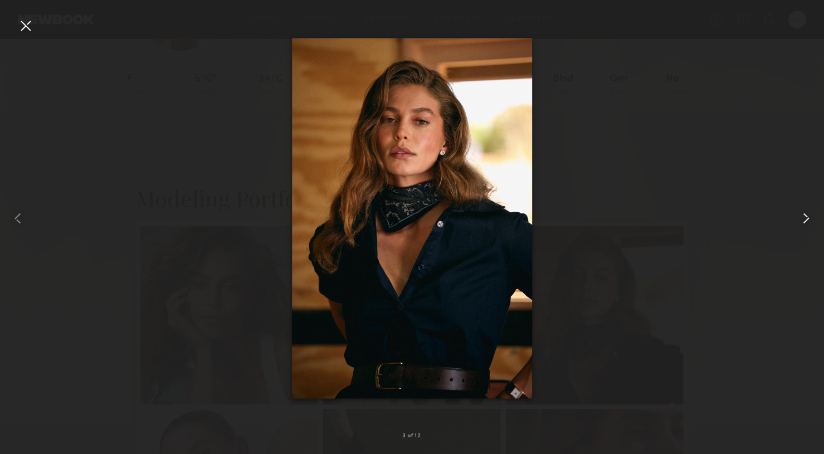
click at [805, 216] on common-icon at bounding box center [807, 219] width 18 height 18
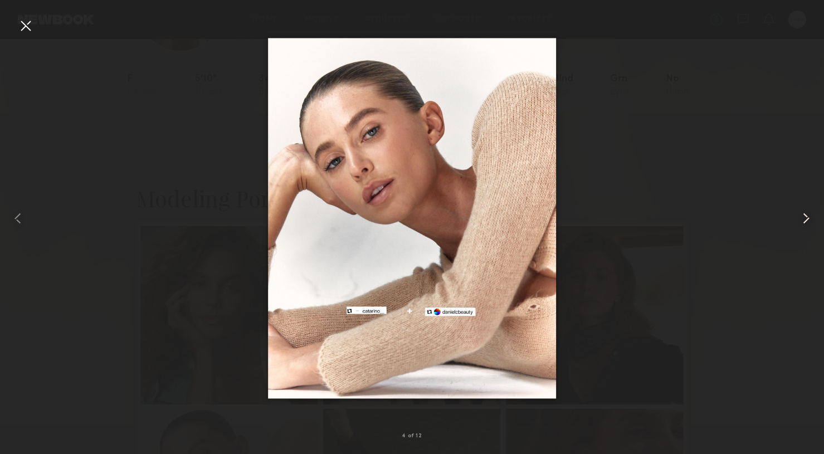
click at [805, 216] on common-icon at bounding box center [807, 219] width 18 height 18
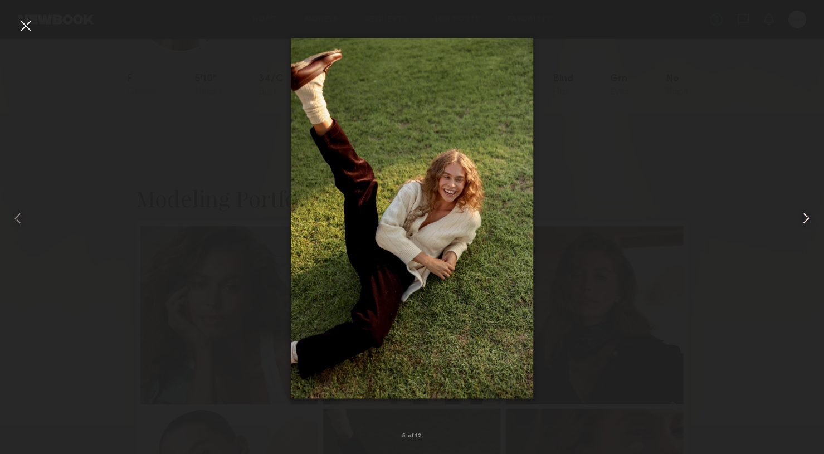
click at [805, 216] on common-icon at bounding box center [807, 219] width 18 height 18
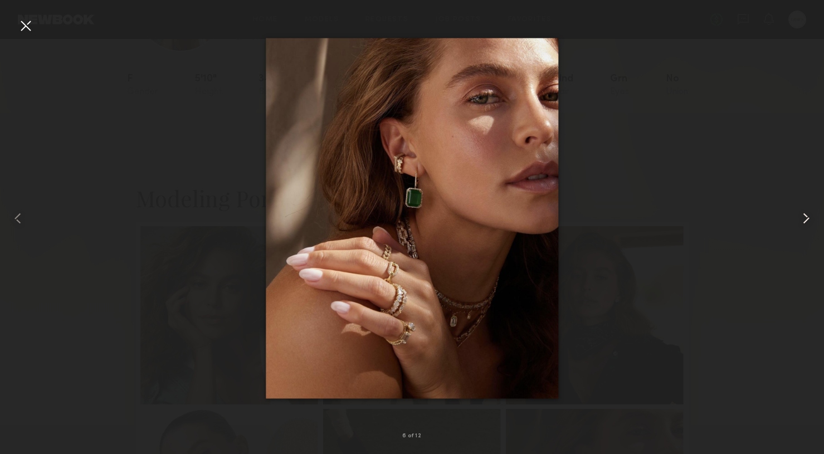
click at [805, 216] on common-icon at bounding box center [807, 219] width 18 height 18
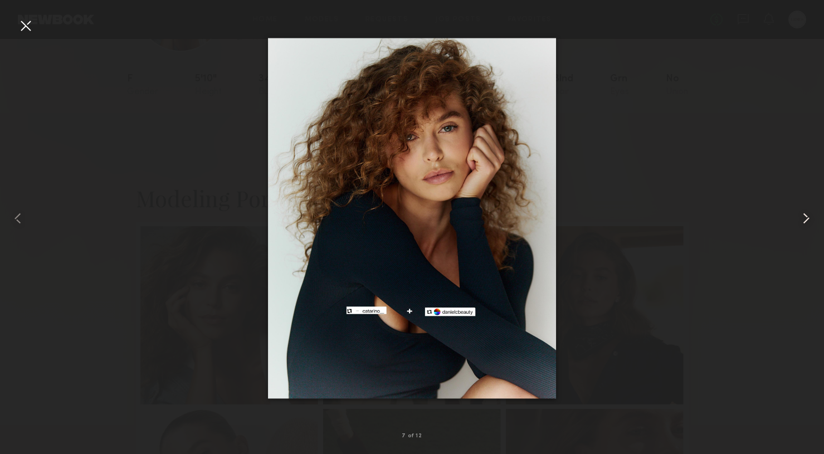
click at [805, 216] on common-icon at bounding box center [807, 219] width 18 height 18
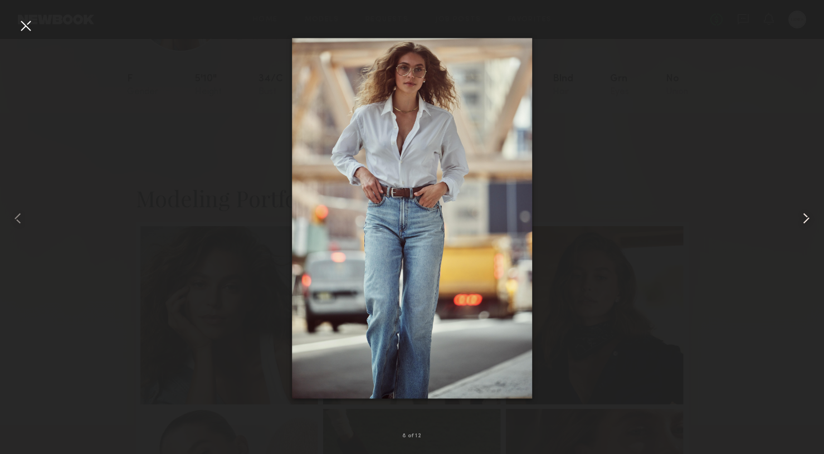
click at [805, 216] on common-icon at bounding box center [807, 219] width 18 height 18
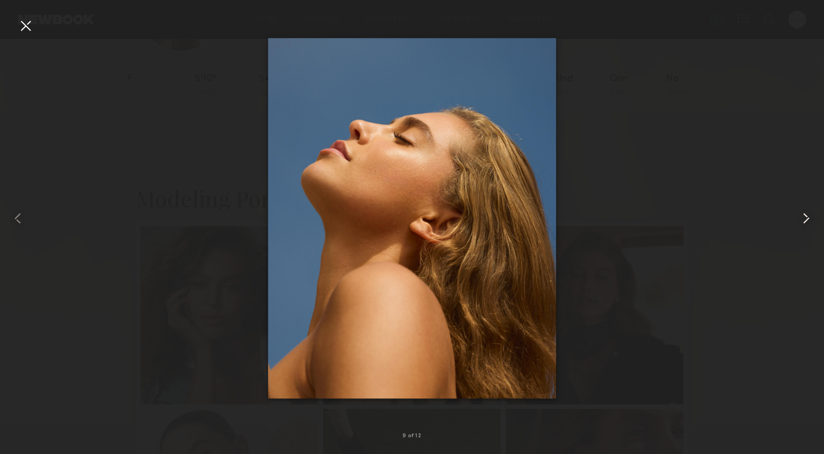
click at [805, 216] on common-icon at bounding box center [807, 219] width 18 height 18
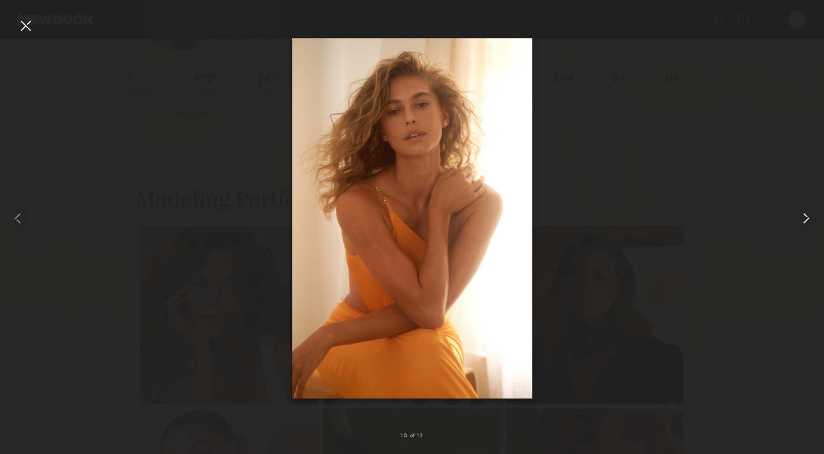
click at [805, 216] on common-icon at bounding box center [807, 219] width 18 height 18
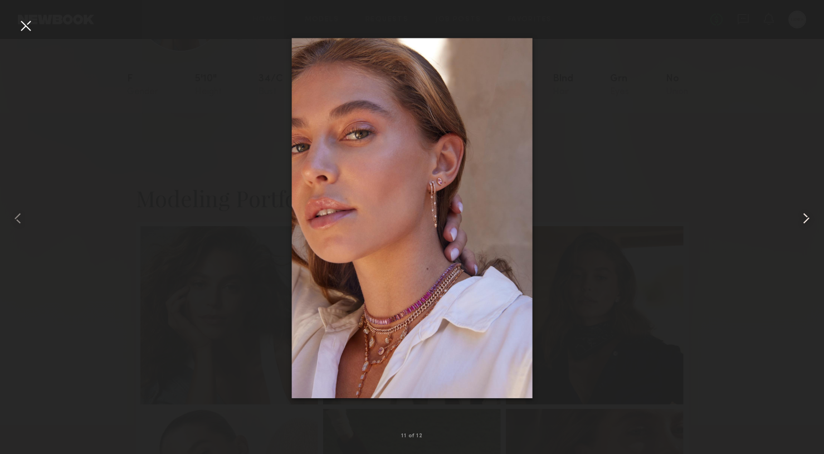
click at [805, 216] on common-icon at bounding box center [807, 219] width 18 height 18
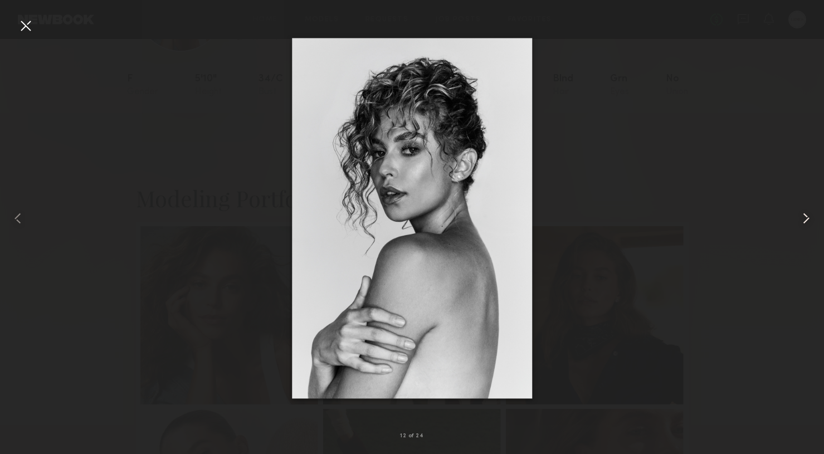
click at [805, 216] on common-icon at bounding box center [807, 219] width 18 height 18
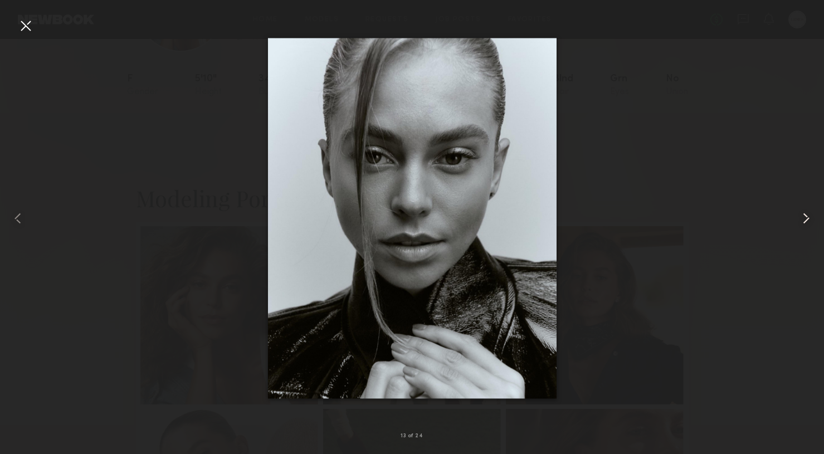
click at [805, 216] on common-icon at bounding box center [807, 219] width 18 height 18
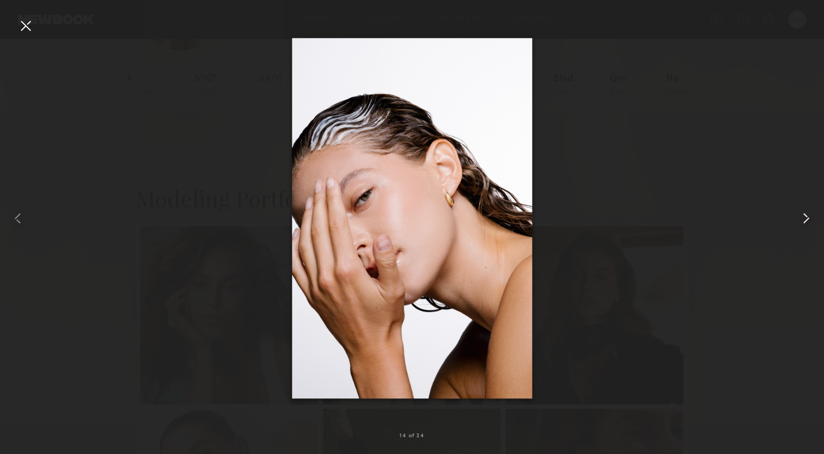
click at [805, 216] on common-icon at bounding box center [807, 219] width 18 height 18
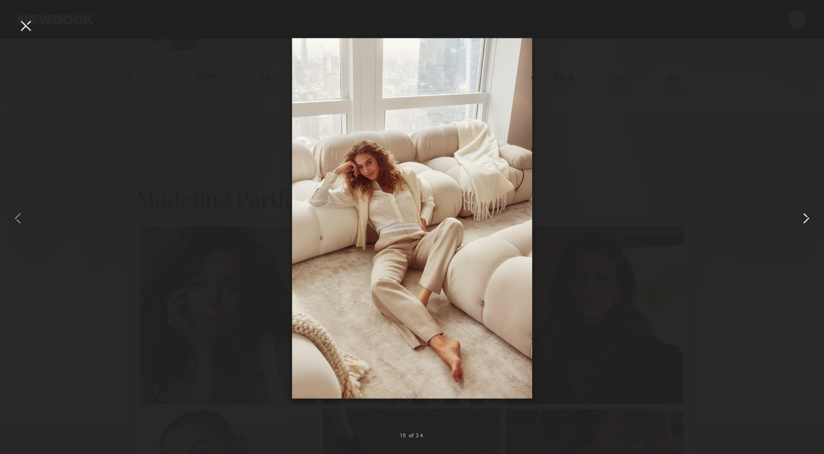
click at [805, 216] on common-icon at bounding box center [807, 219] width 18 height 18
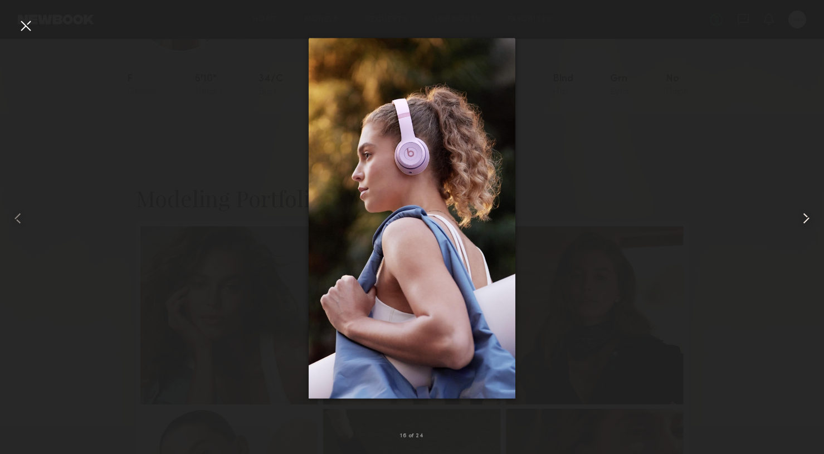
click at [805, 216] on common-icon at bounding box center [807, 219] width 18 height 18
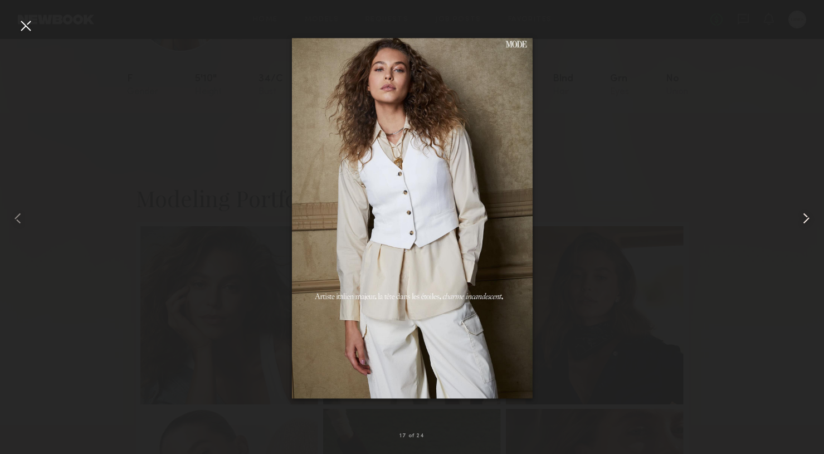
click at [805, 216] on common-icon at bounding box center [807, 219] width 18 height 18
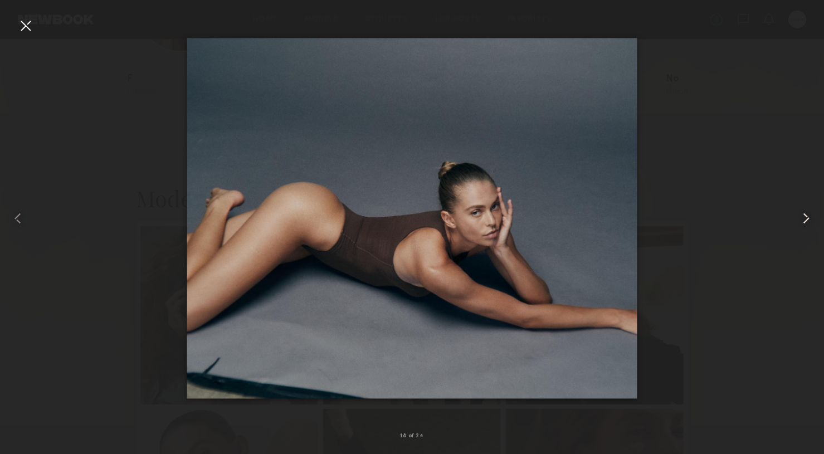
click at [805, 216] on common-icon at bounding box center [807, 219] width 18 height 18
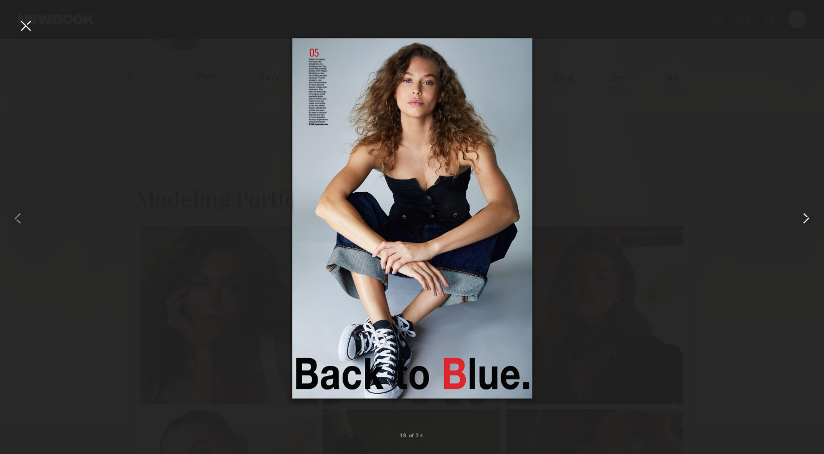
click at [805, 216] on common-icon at bounding box center [807, 219] width 18 height 18
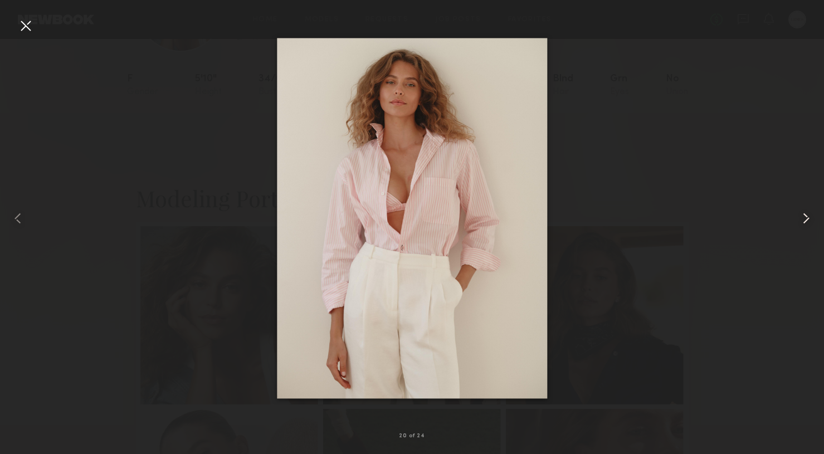
click at [805, 216] on common-icon at bounding box center [807, 219] width 18 height 18
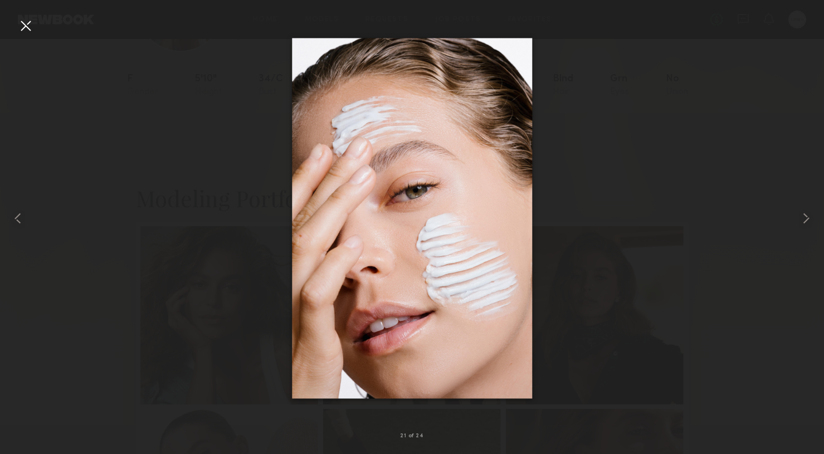
click at [33, 24] on div at bounding box center [26, 26] width 18 height 18
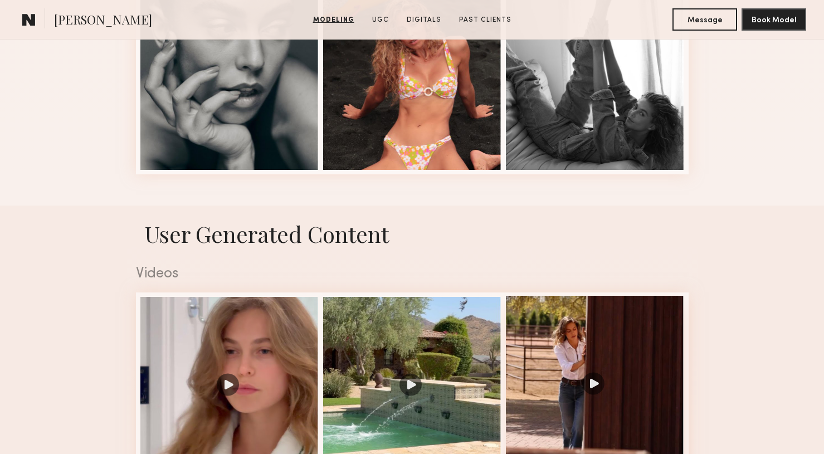
scroll to position [1753, 0]
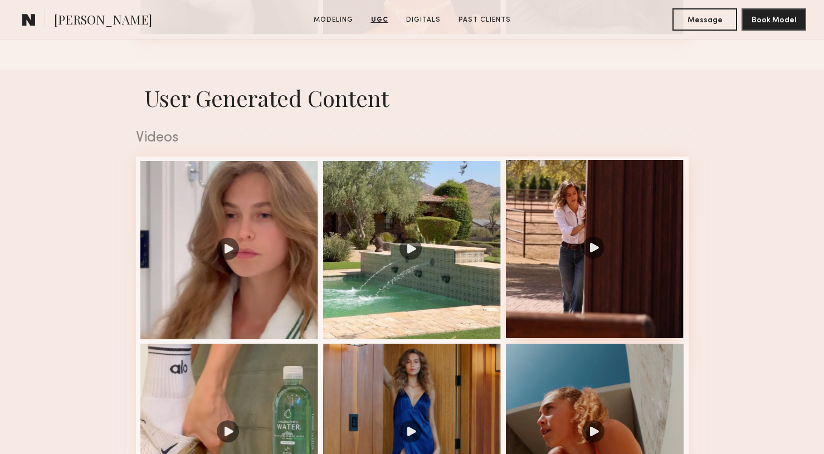
click at [596, 244] on div at bounding box center [595, 249] width 178 height 178
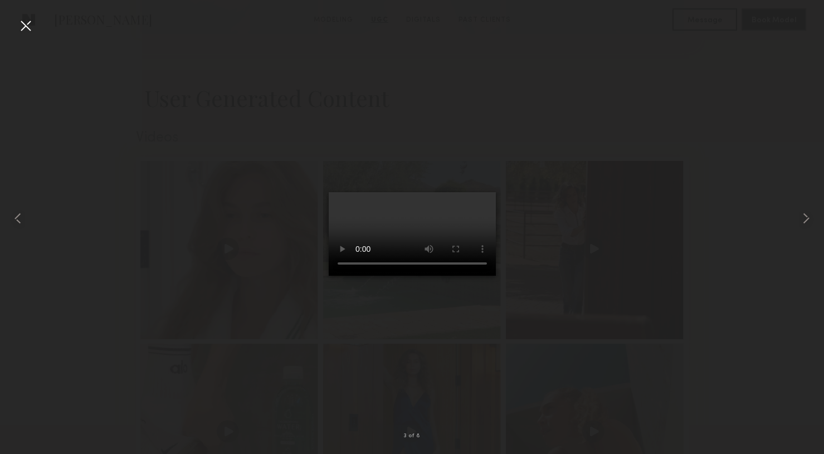
click at [25, 25] on div at bounding box center [26, 26] width 18 height 18
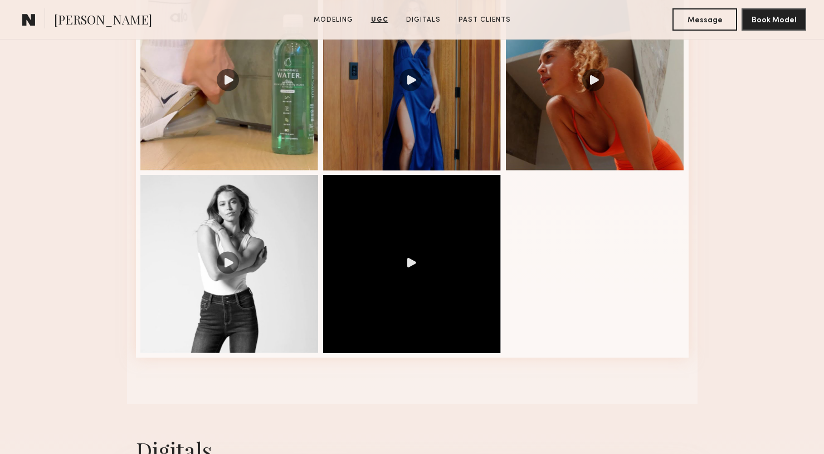
scroll to position [1990, 0]
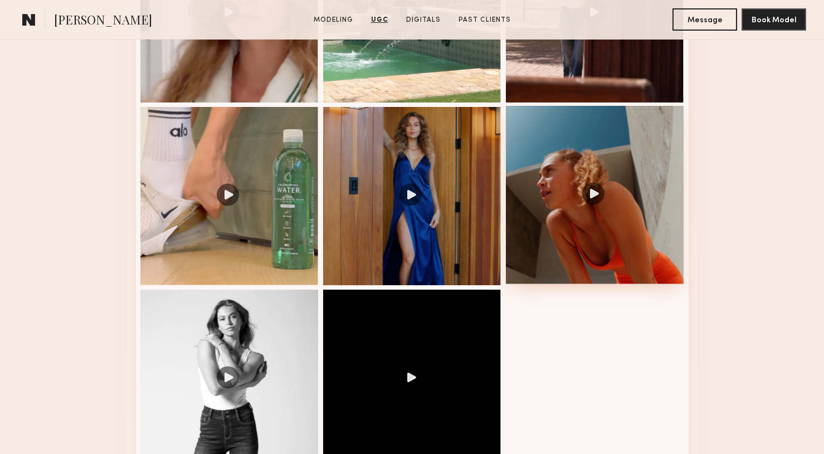
click at [580, 192] on div at bounding box center [595, 195] width 178 height 178
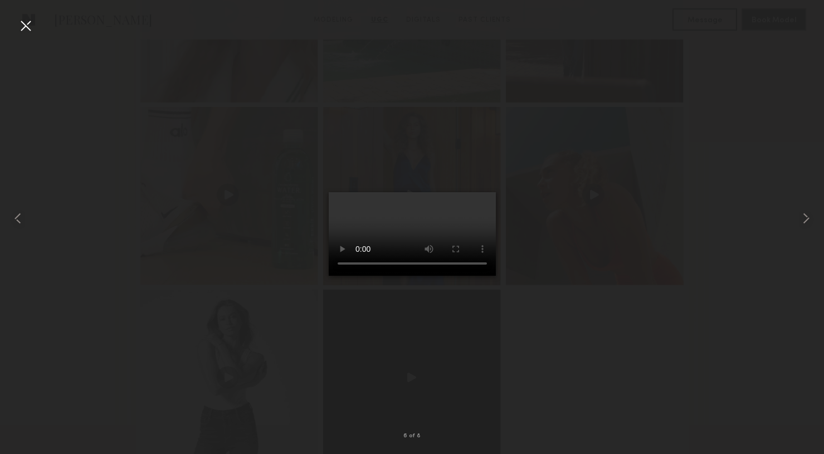
click at [18, 20] on div at bounding box center [26, 26] width 18 height 18
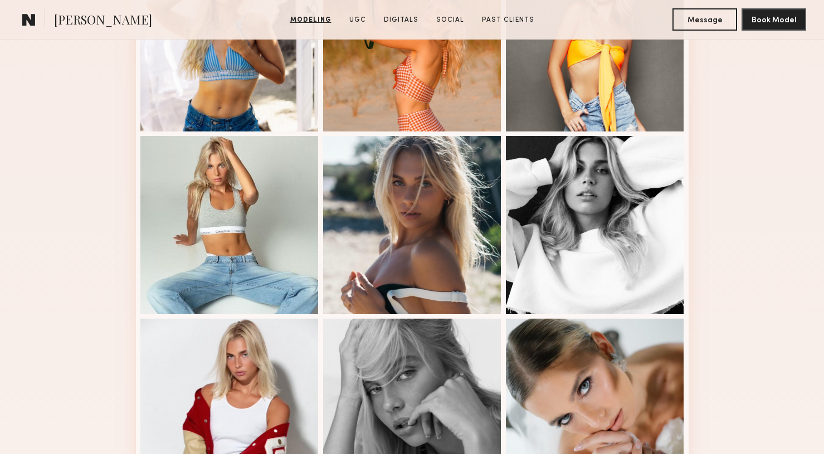
scroll to position [760, 0]
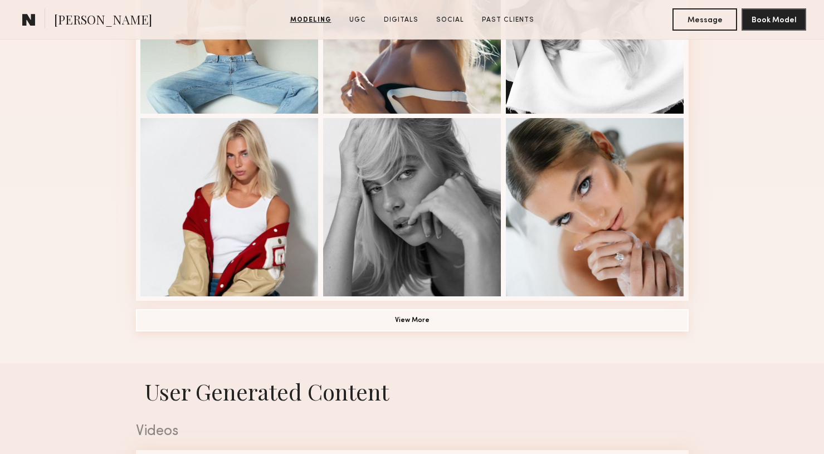
click at [426, 321] on button "View More" at bounding box center [412, 320] width 553 height 22
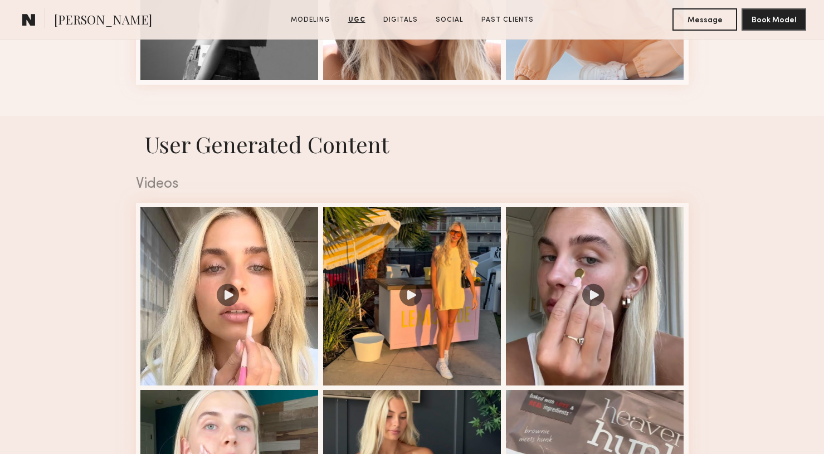
scroll to position [1713, 0]
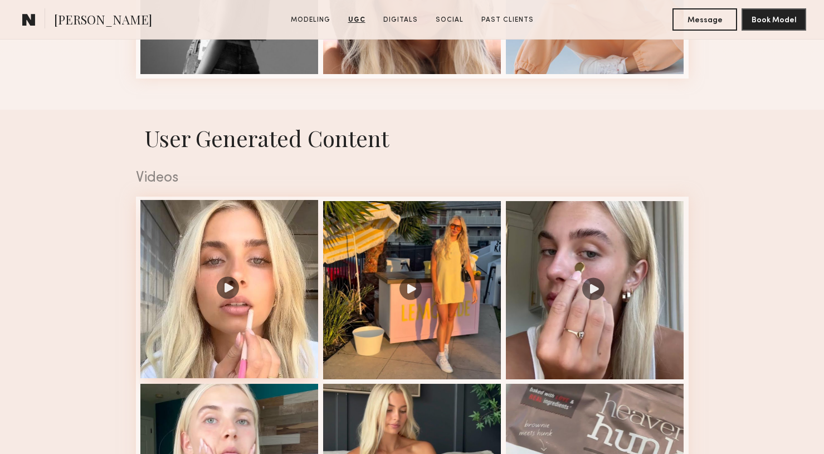
click at [225, 294] on div at bounding box center [229, 289] width 178 height 178
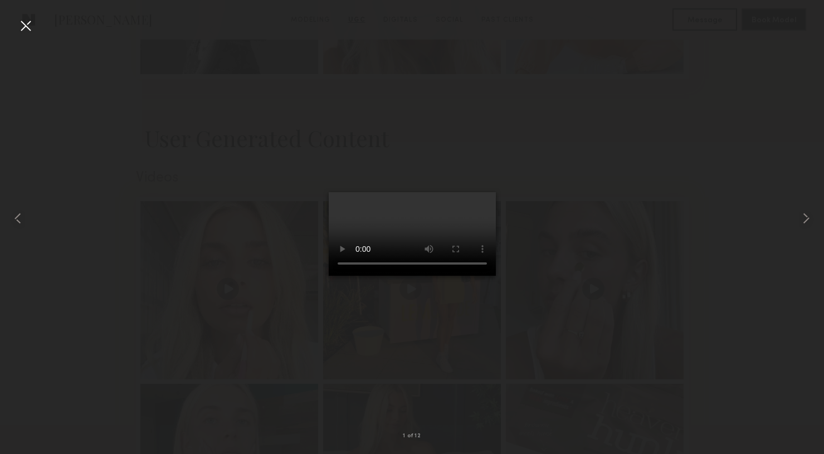
click at [29, 23] on div at bounding box center [26, 26] width 18 height 18
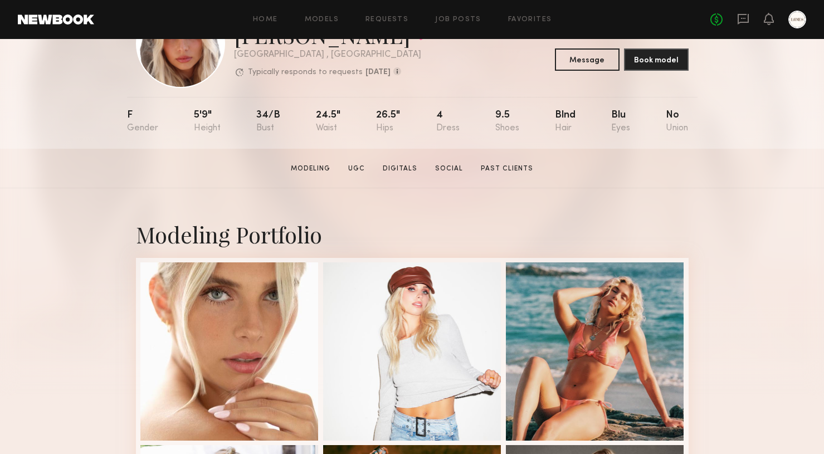
scroll to position [0, 0]
